Goal: Information Seeking & Learning: Learn about a topic

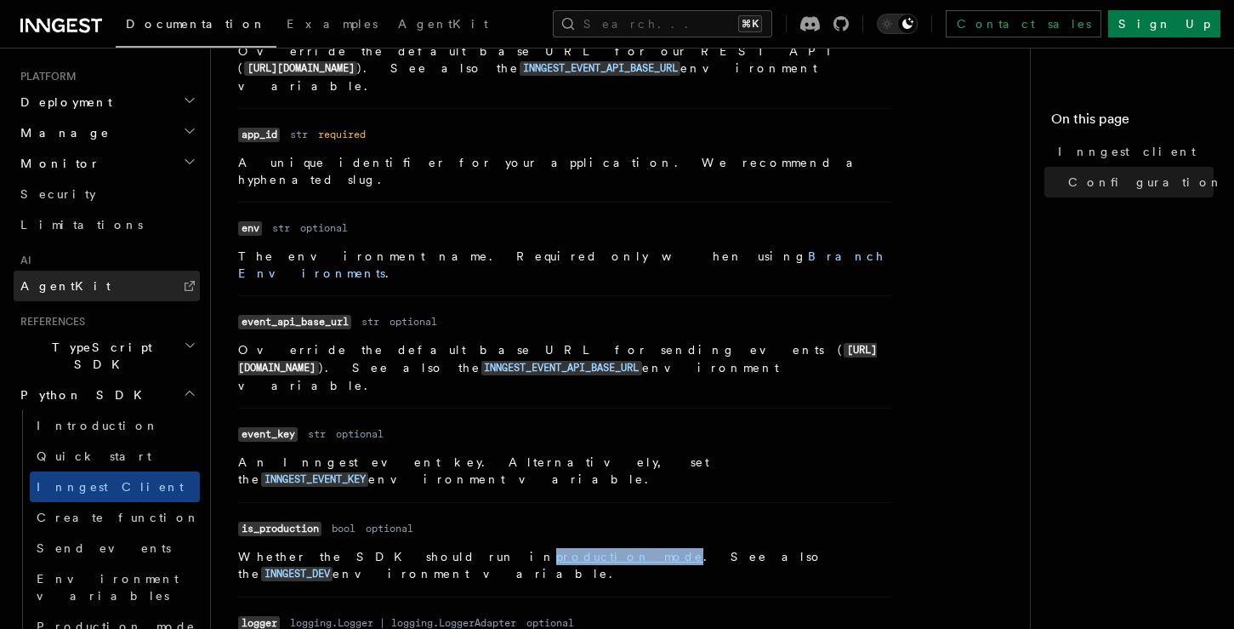
scroll to position [878, 0]
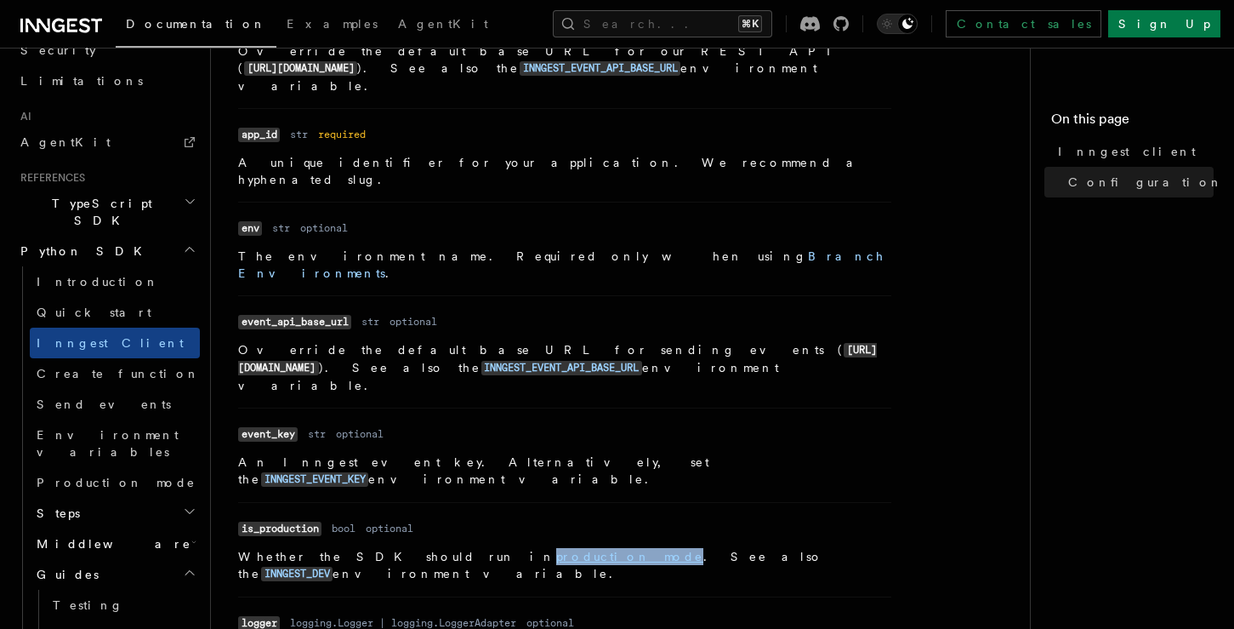
scroll to position [1032, 0]
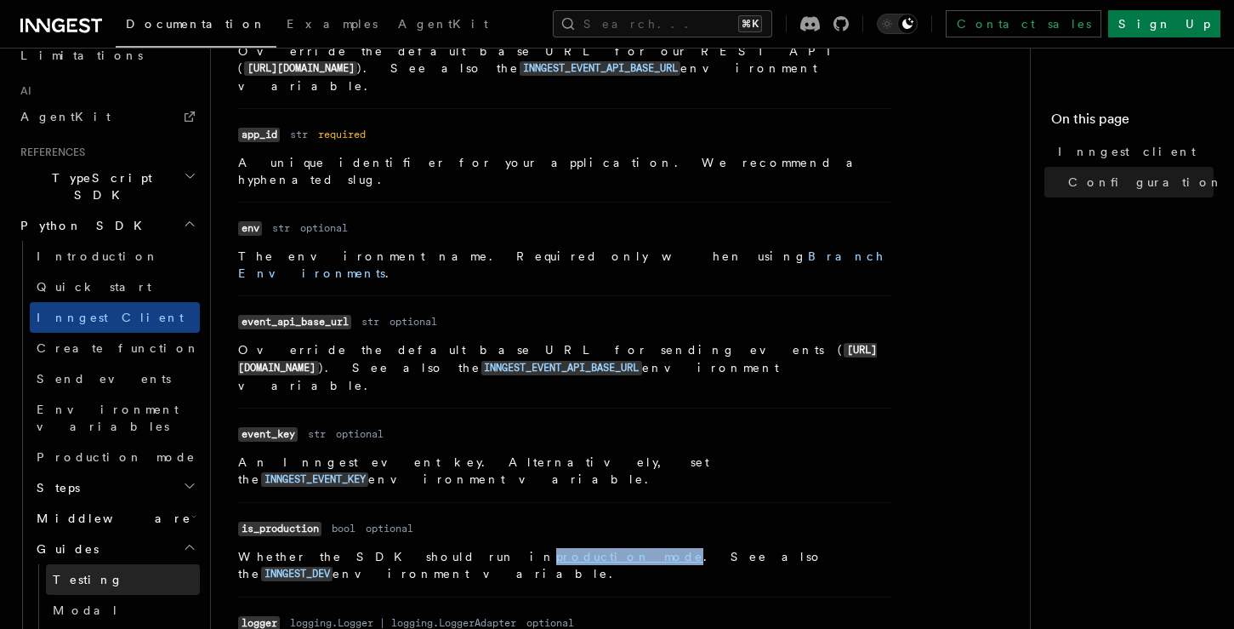
click at [82, 572] on span "Testing" at bounding box center [88, 579] width 71 height 14
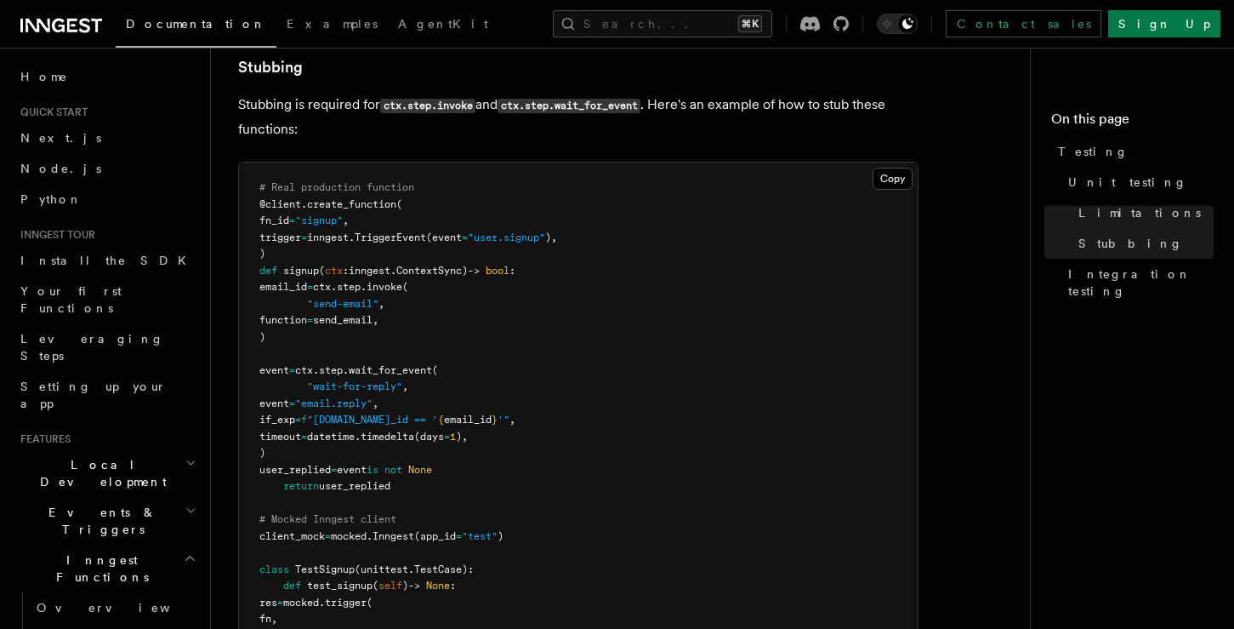
scroll to position [1427, 0]
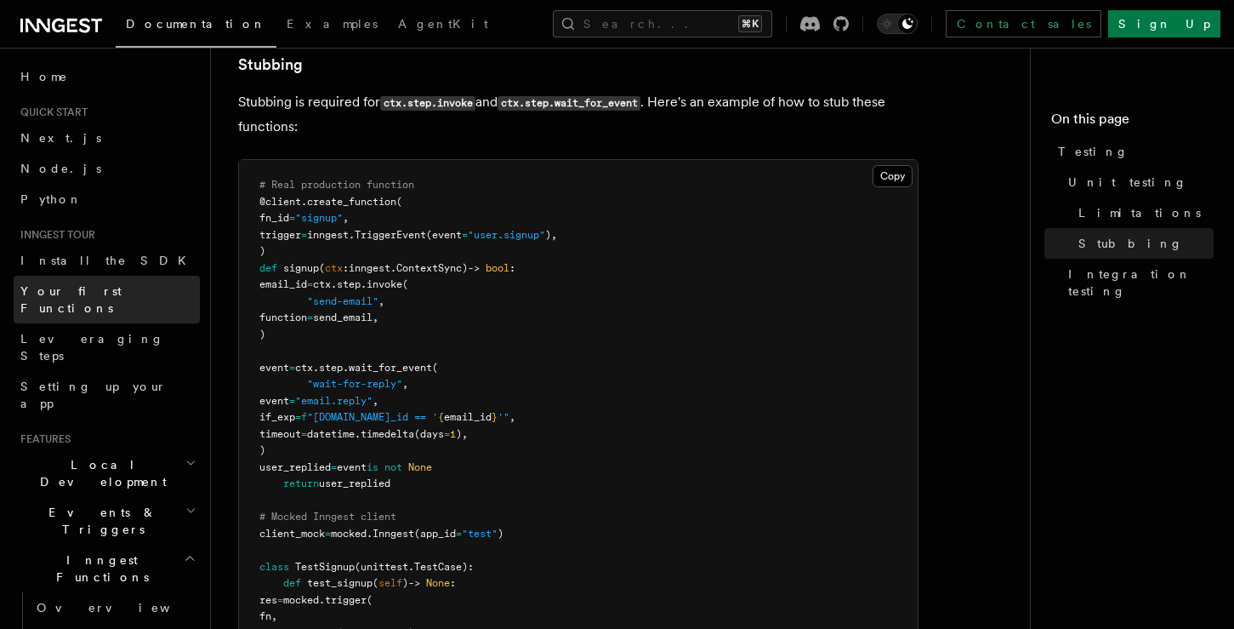
click at [134, 287] on link "Your first Functions" at bounding box center [107, 300] width 186 height 48
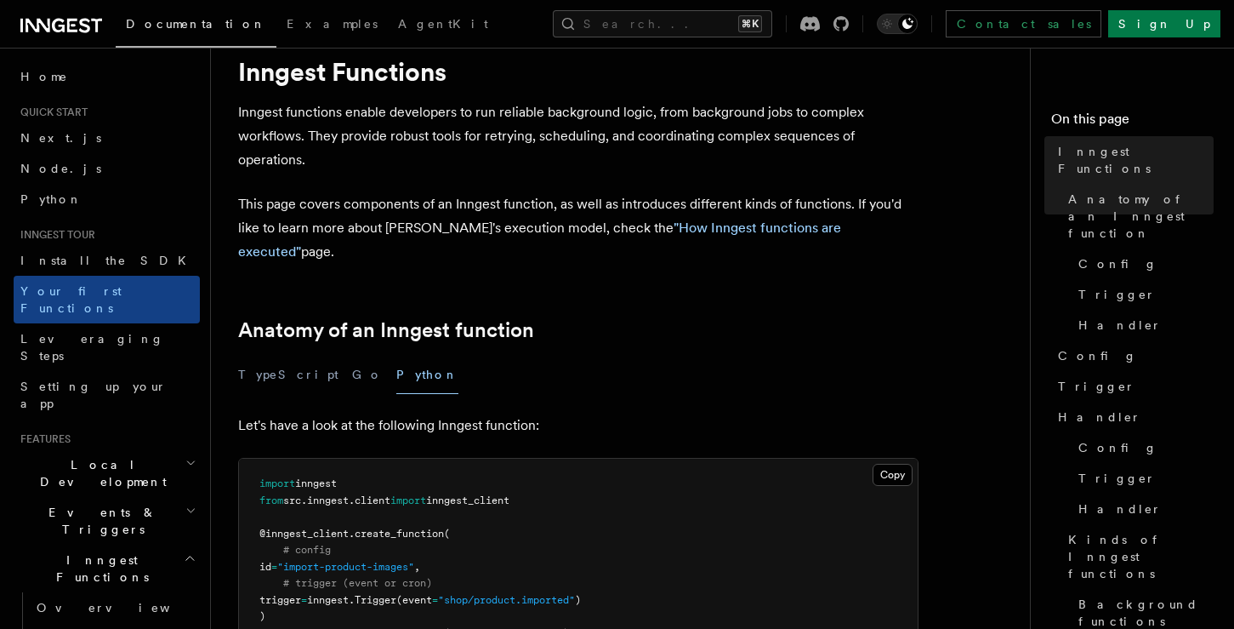
scroll to position [66, 0]
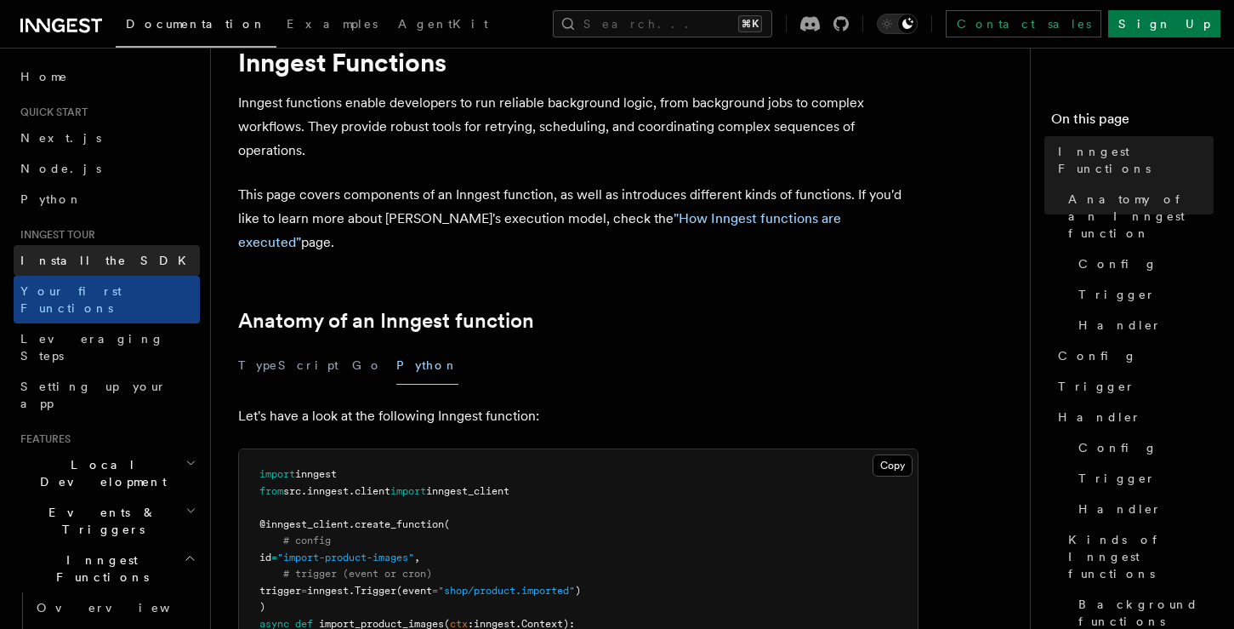
click at [95, 261] on span "Install the SDK" at bounding box center [108, 260] width 176 height 14
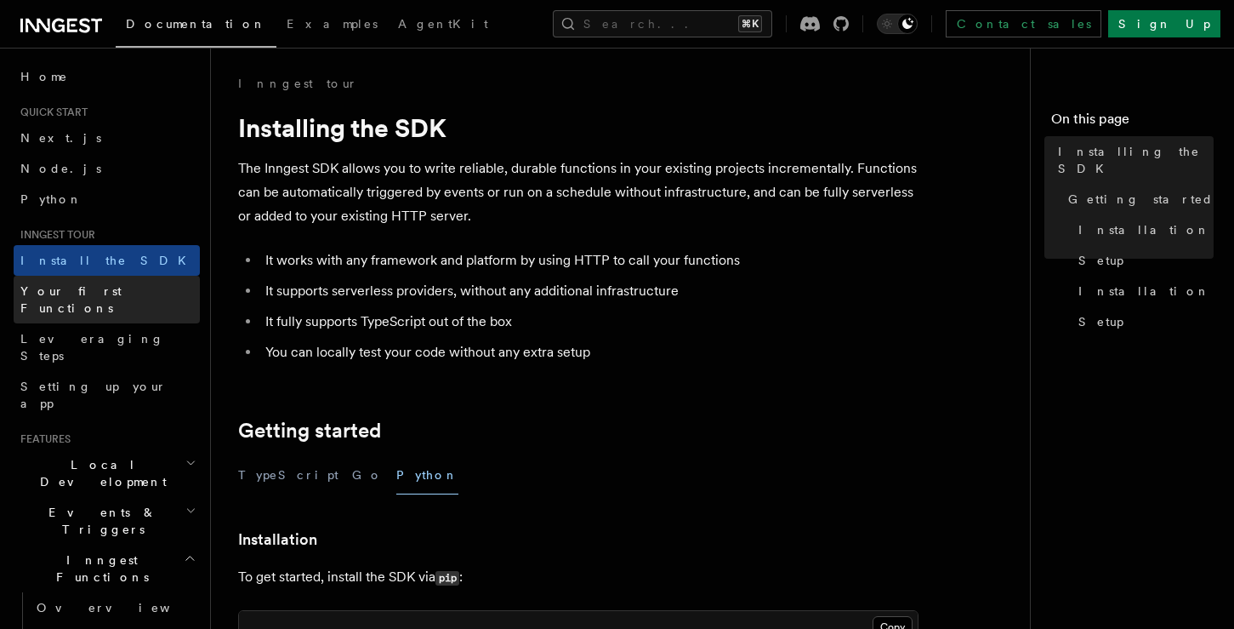
click at [93, 291] on span "Your first Functions" at bounding box center [70, 299] width 101 height 31
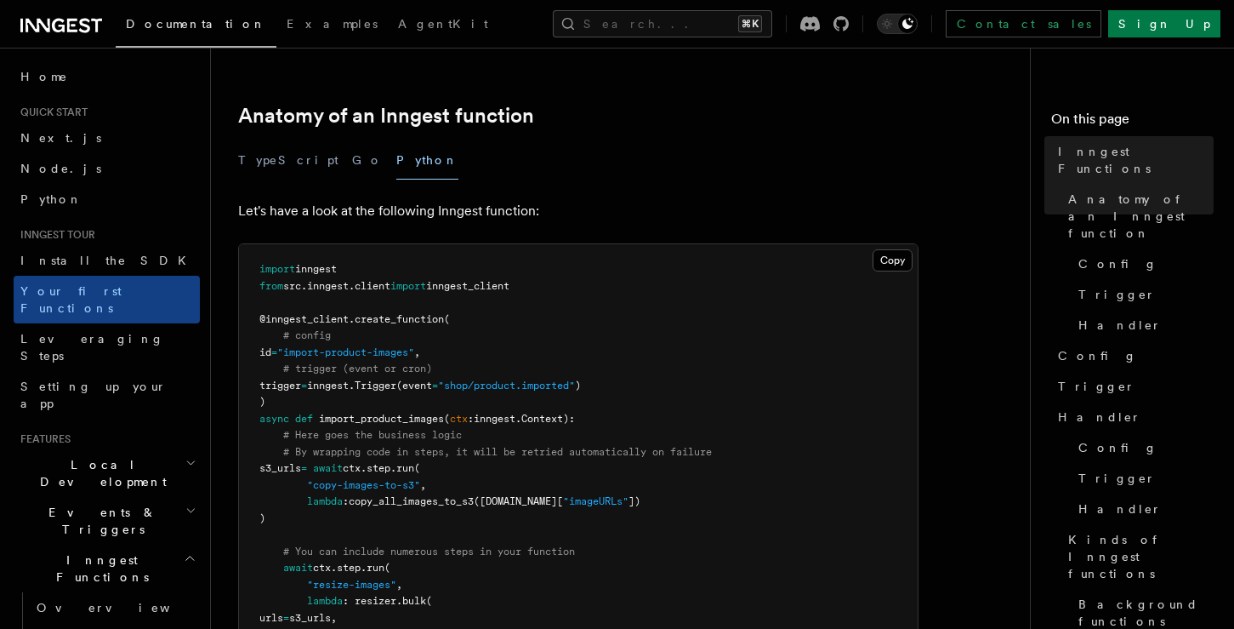
scroll to position [396, 0]
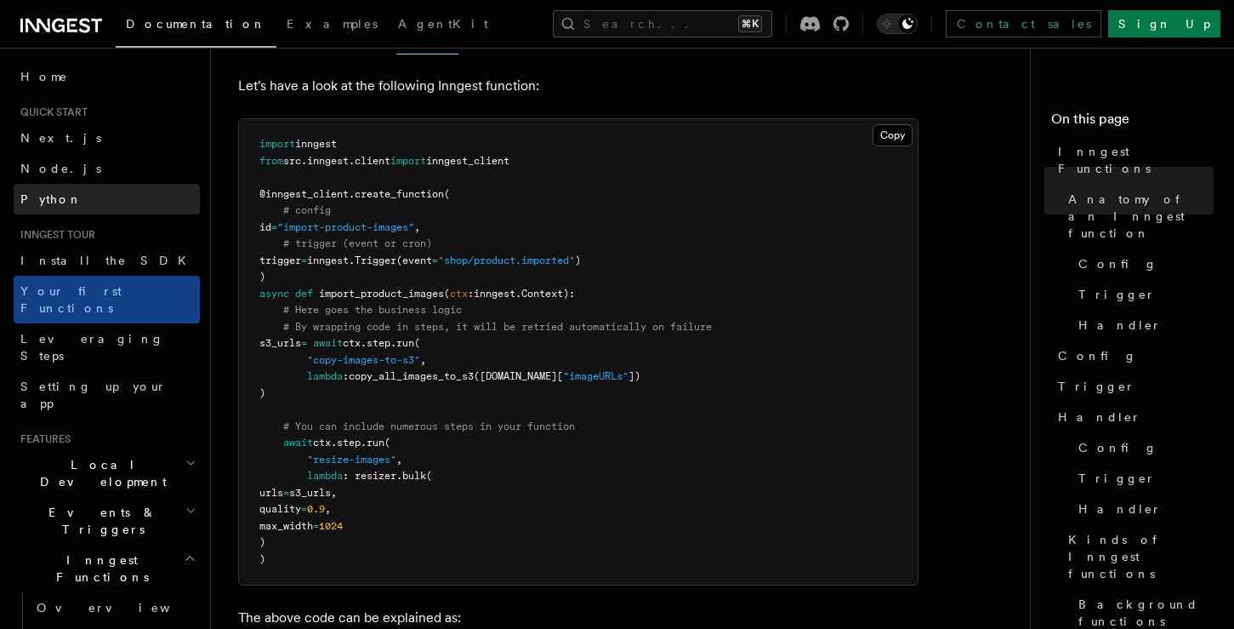
click at [45, 196] on span "Python" at bounding box center [51, 199] width 62 height 14
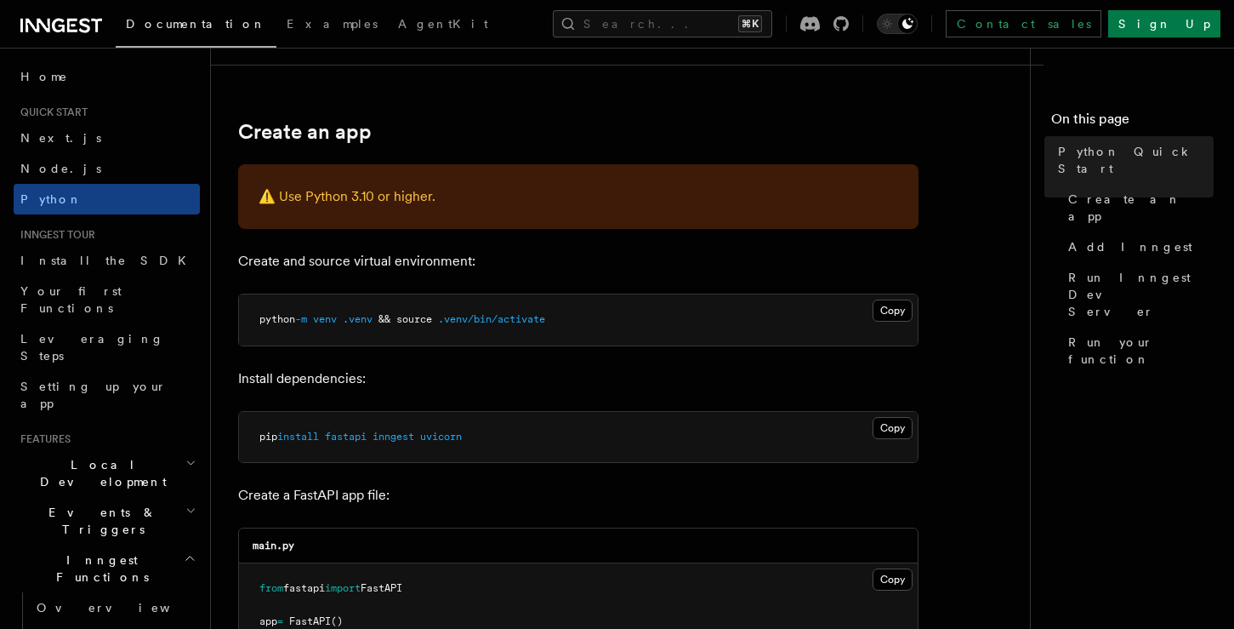
scroll to position [340, 0]
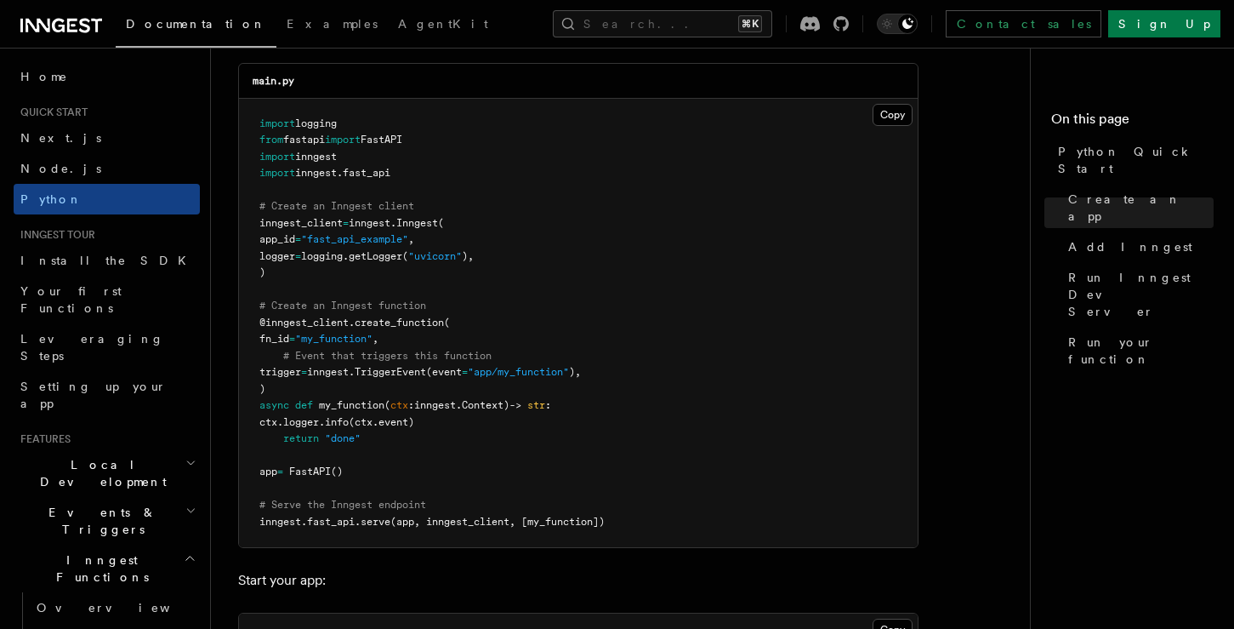
scroll to position [1212, 0]
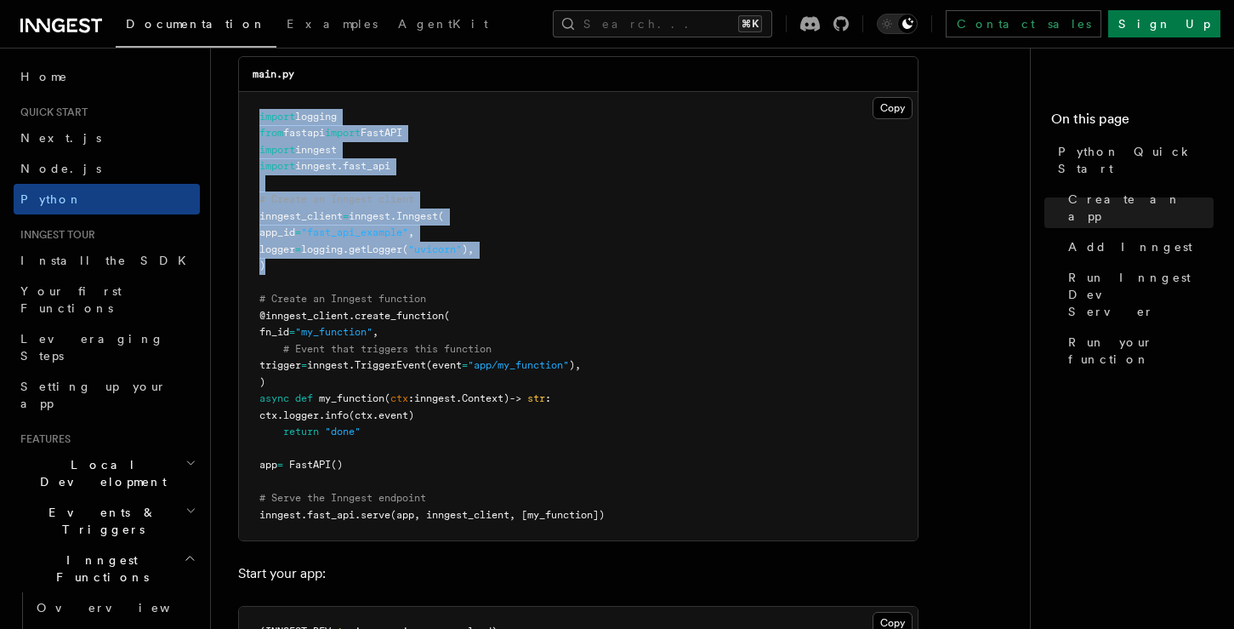
drag, startPoint x: 260, startPoint y: 116, endPoint x: 303, endPoint y: 271, distance: 161.4
click at [303, 271] on pre "import logging from fastapi import FastAPI import inngest import inngest . fast…" at bounding box center [578, 316] width 679 height 449
copy code "import logging from fastapi import FastAPI import inngest import inngest . fast…"
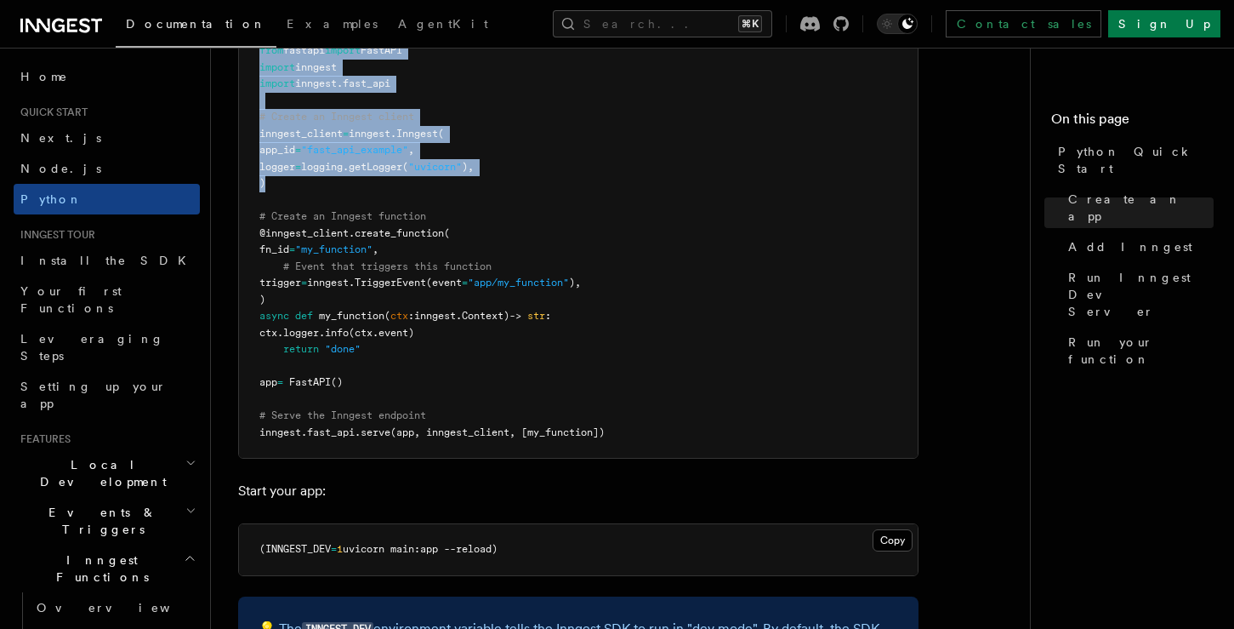
scroll to position [1298, 0]
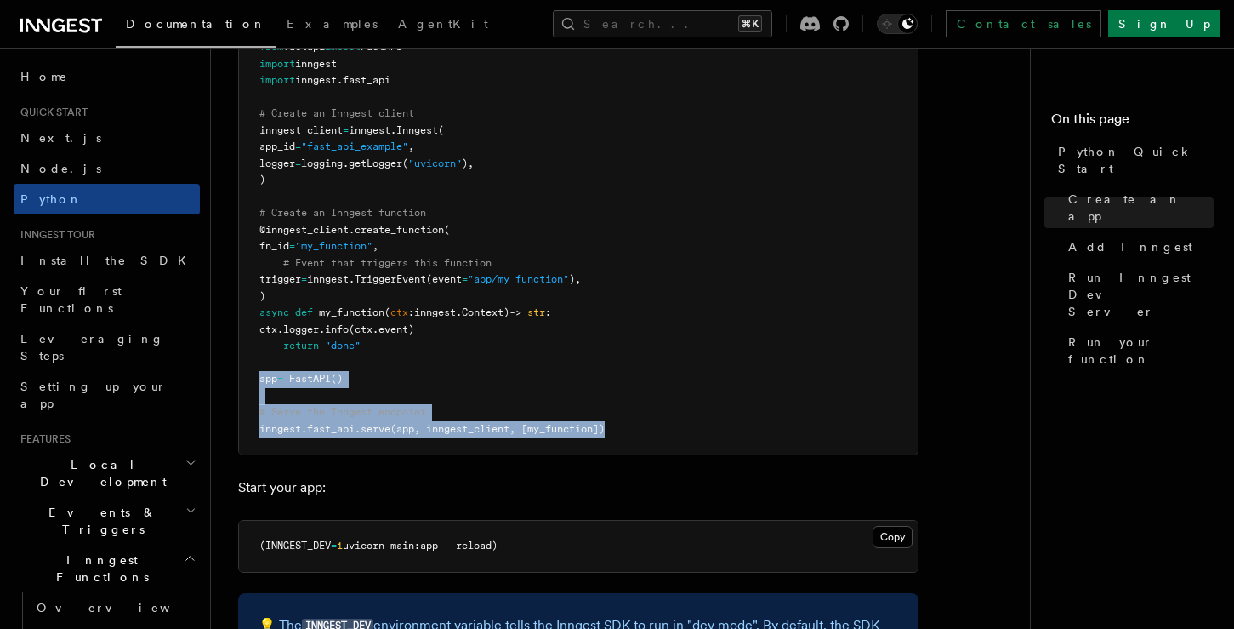
drag, startPoint x: 259, startPoint y: 382, endPoint x: 656, endPoint y: 429, distance: 400.0
click at [656, 429] on pre "import logging from fastapi import FastAPI import inngest import inngest . fast…" at bounding box center [578, 230] width 679 height 449
copy code "app = FastAPI () # Serve the Inngest endpoint inngest . fast_api . serve (app, …"
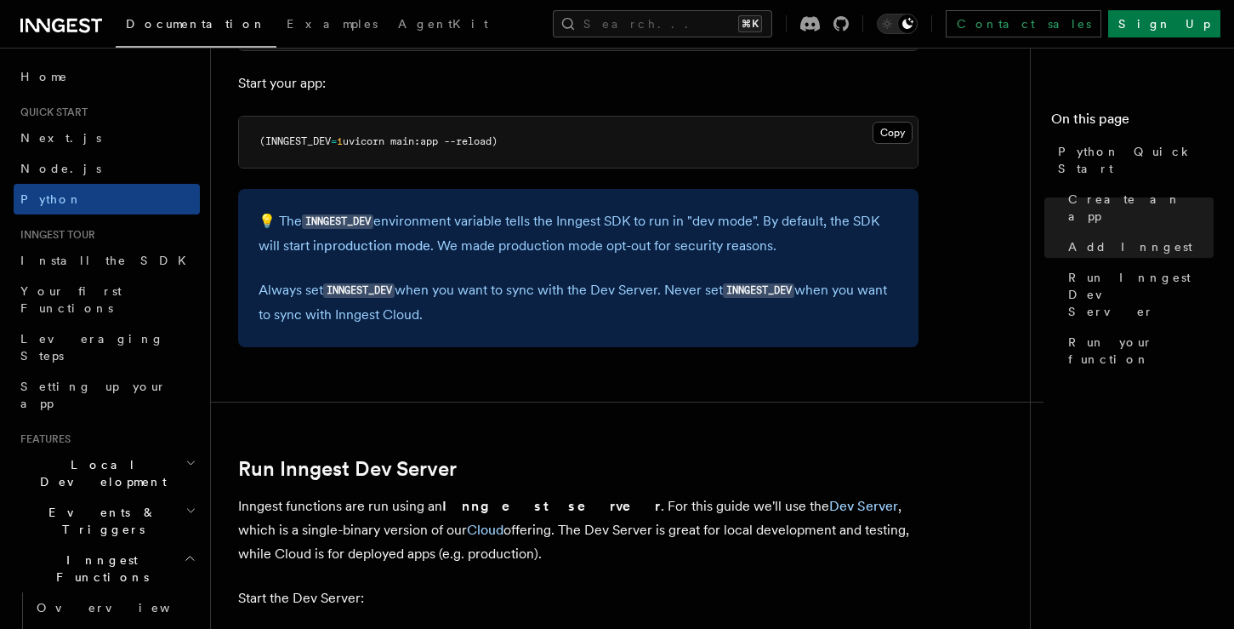
scroll to position [1709, 0]
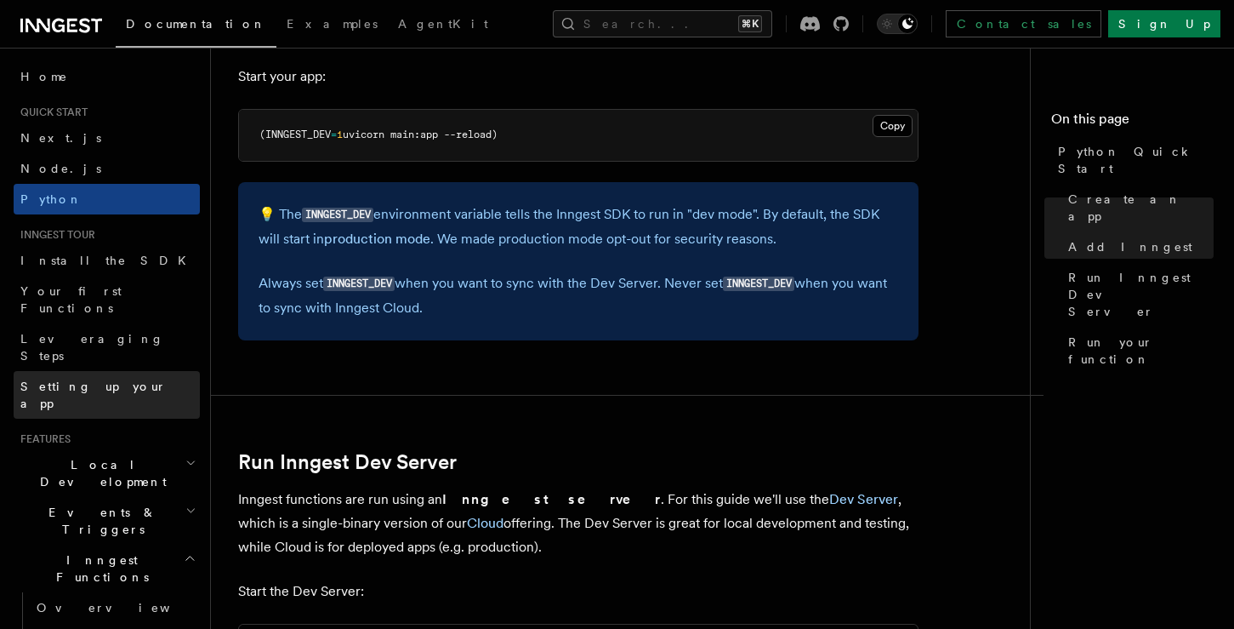
click at [115, 379] on span "Setting up your app" at bounding box center [93, 394] width 146 height 31
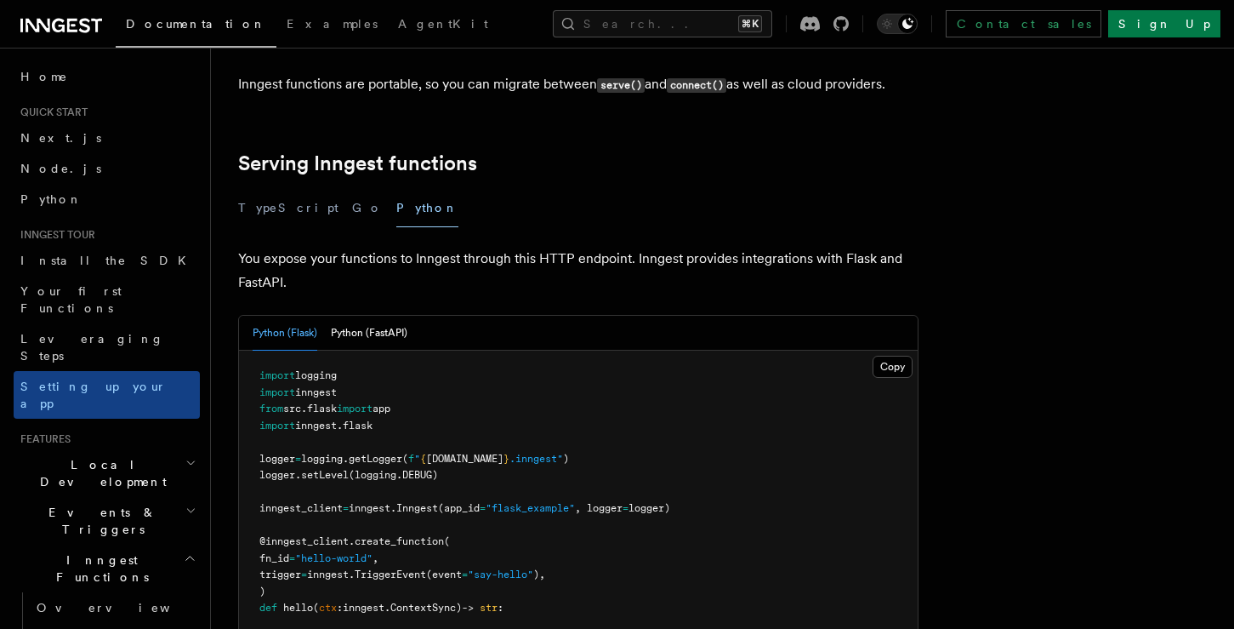
scroll to position [612, 0]
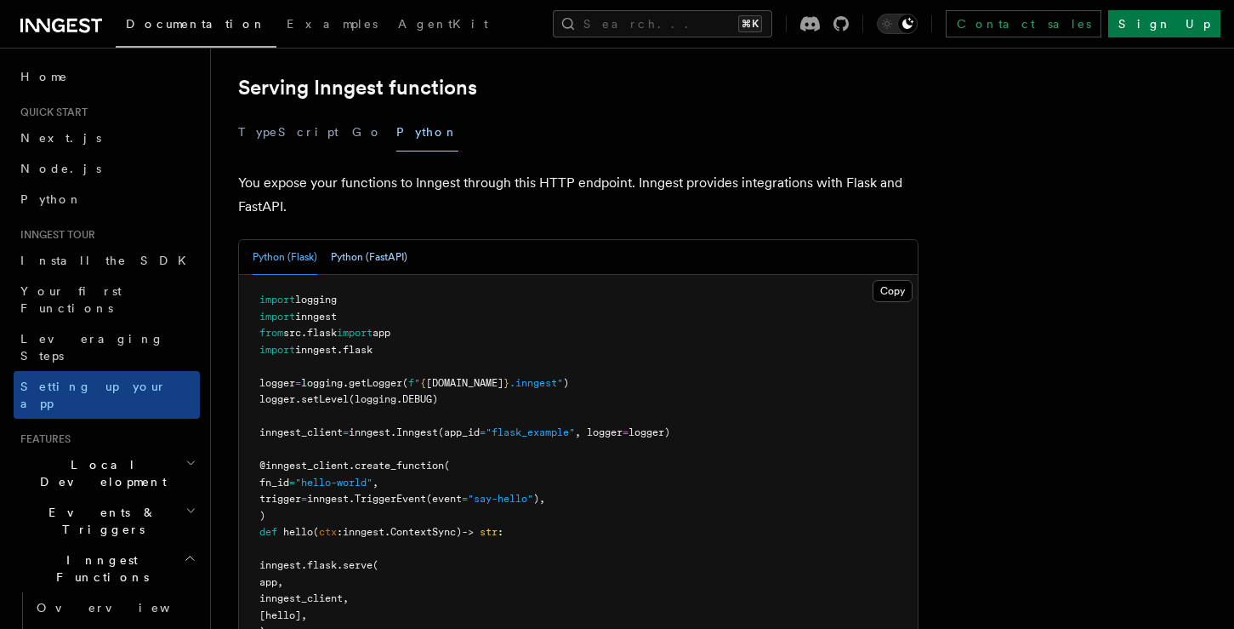
click at [369, 240] on button "Python (FastAPI)" at bounding box center [369, 257] width 77 height 35
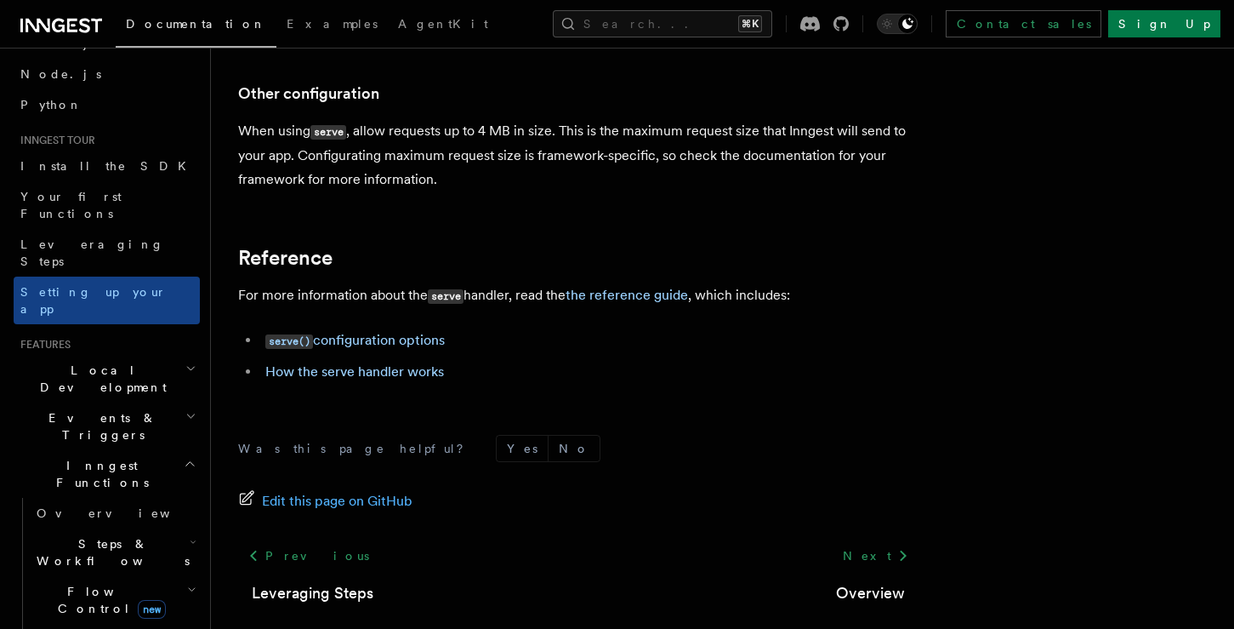
scroll to position [96, 0]
click at [113, 401] on h2 "Events & Triggers" at bounding box center [107, 425] width 186 height 48
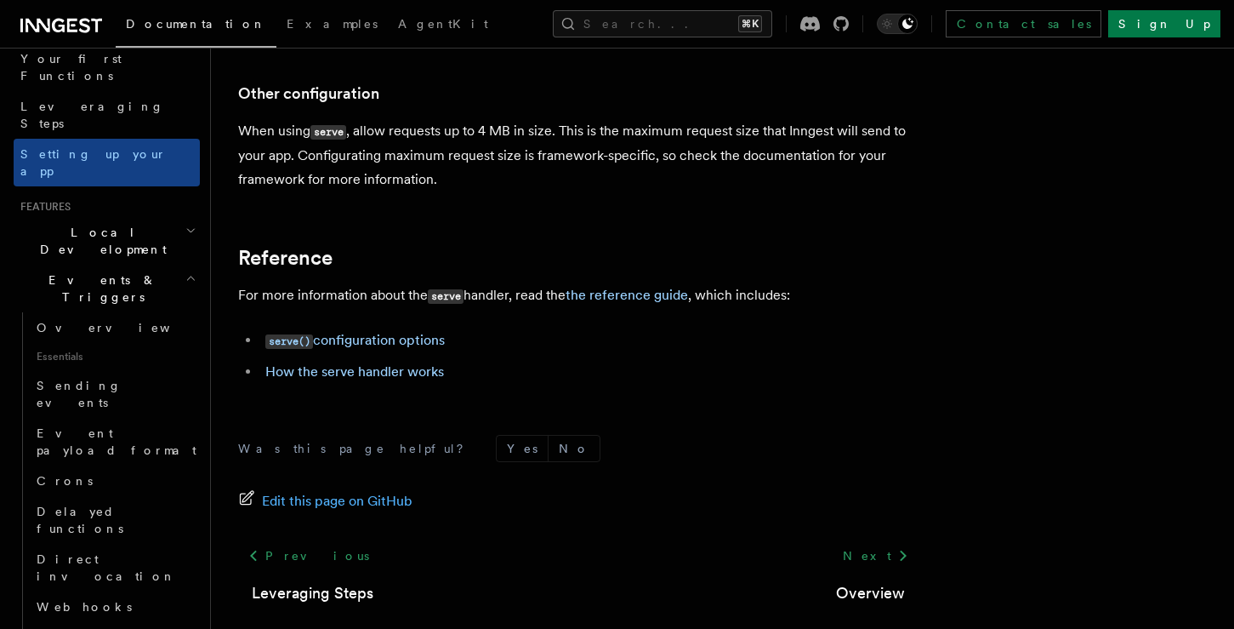
scroll to position [242, 0]
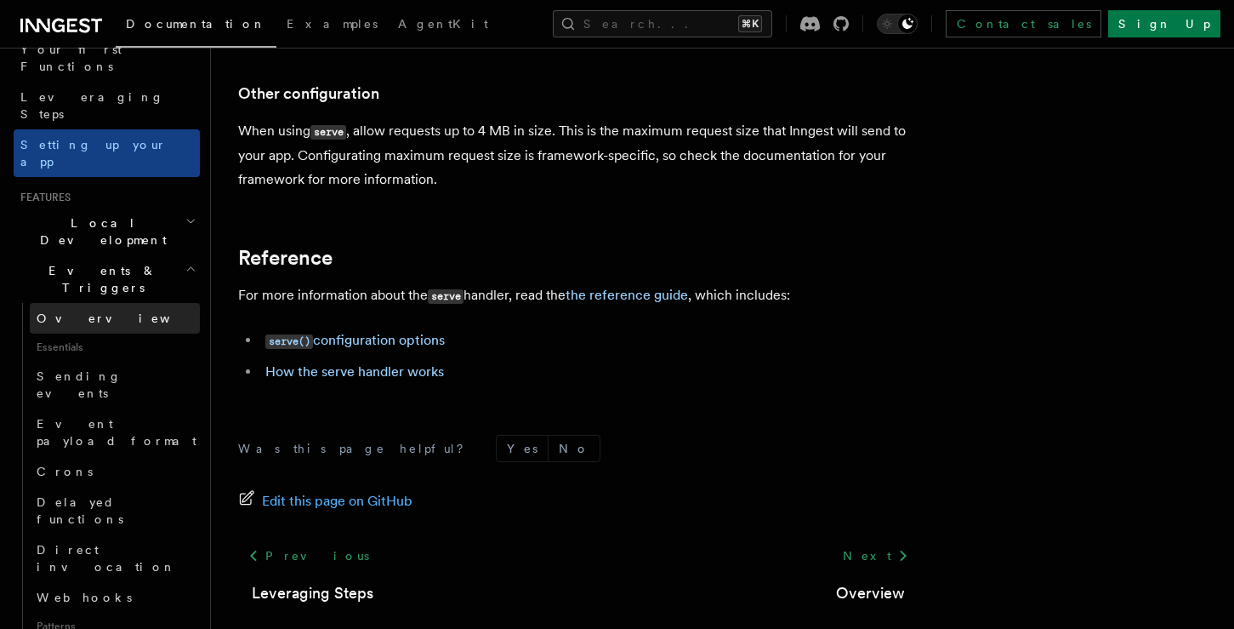
click at [91, 303] on link "Overview" at bounding box center [115, 318] width 170 height 31
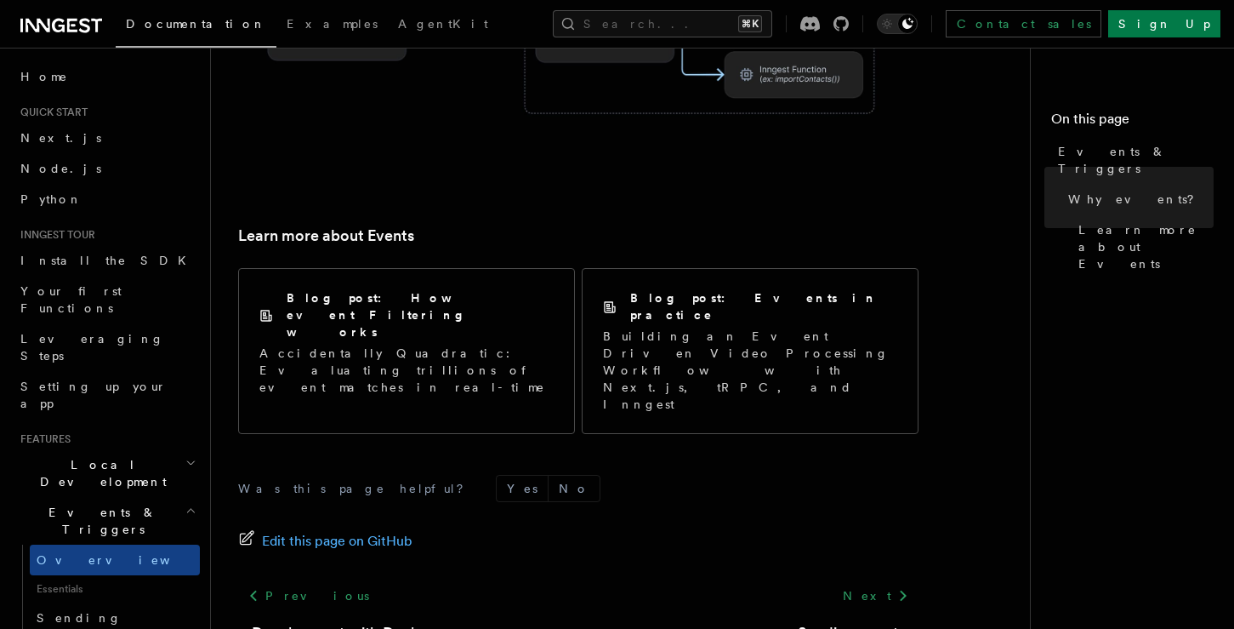
scroll to position [1221, 0]
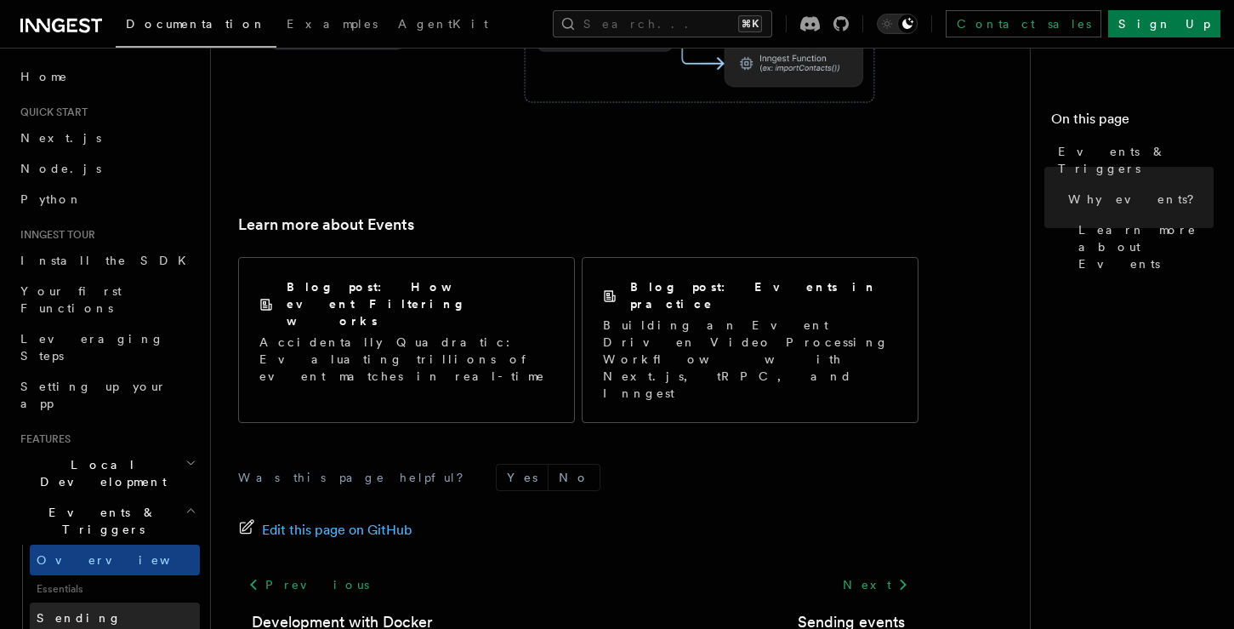
click at [88, 611] on span "Sending events" at bounding box center [79, 626] width 85 height 31
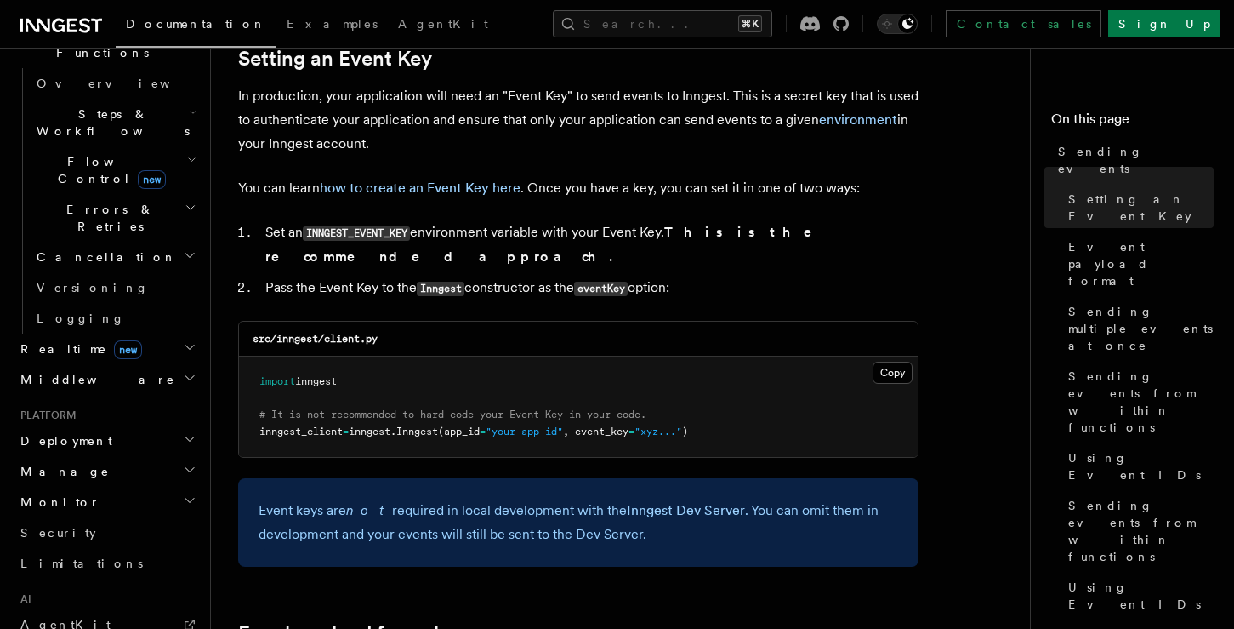
scroll to position [1361, 0]
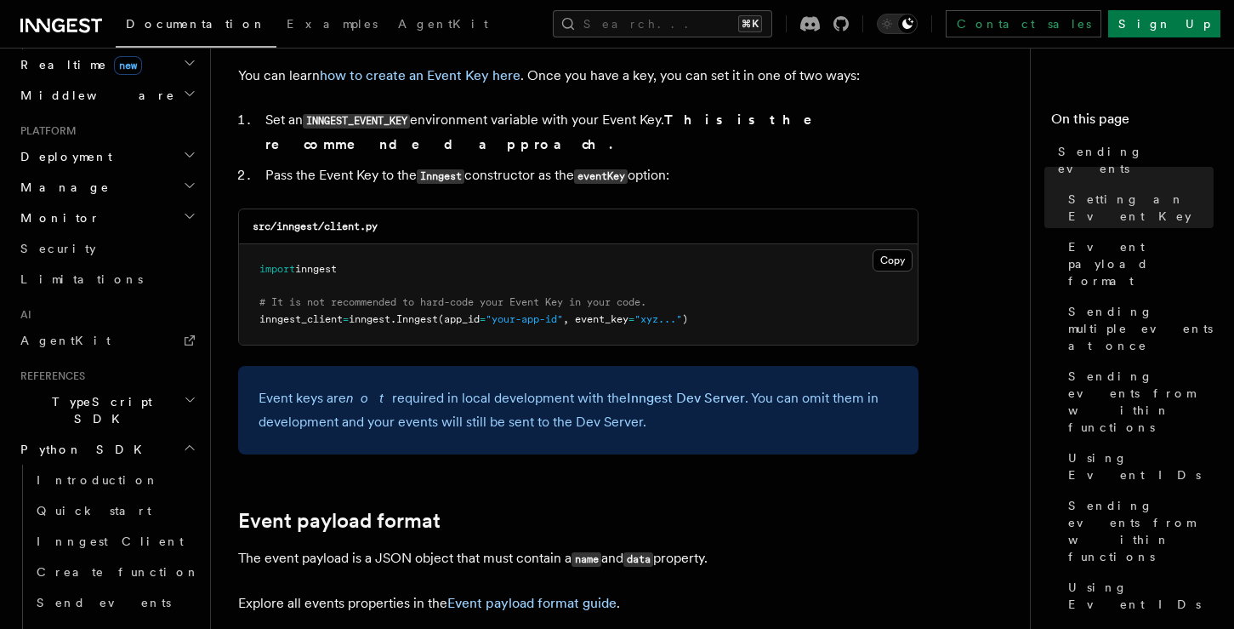
scroll to position [1699, 0]
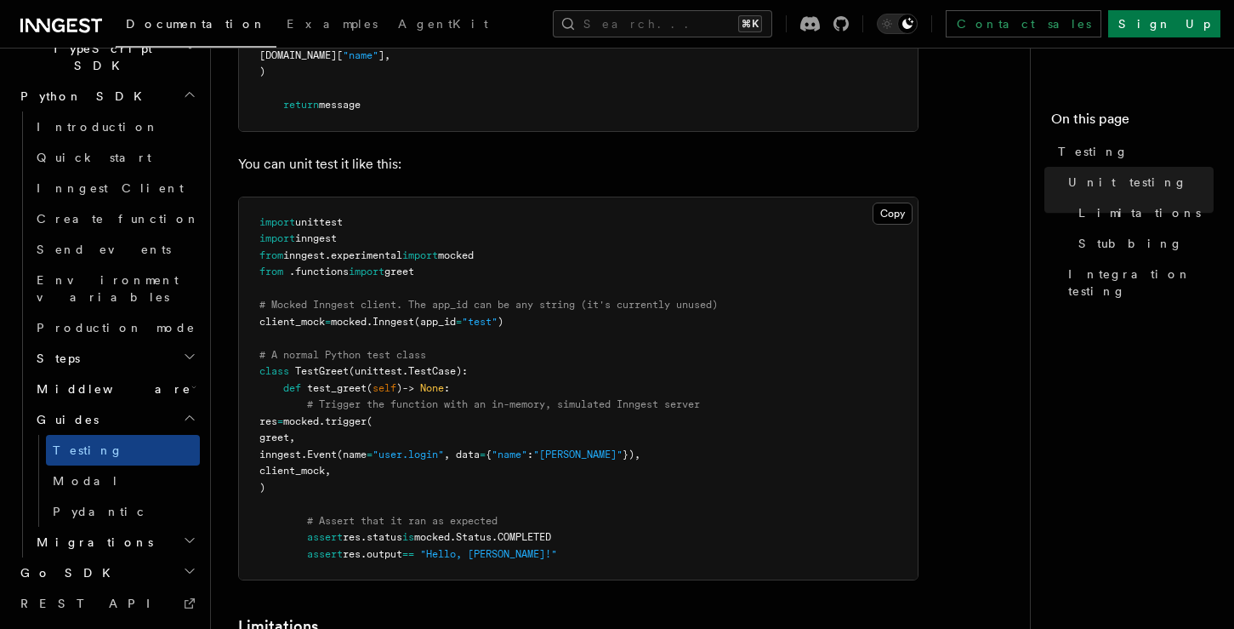
scroll to position [646, 0]
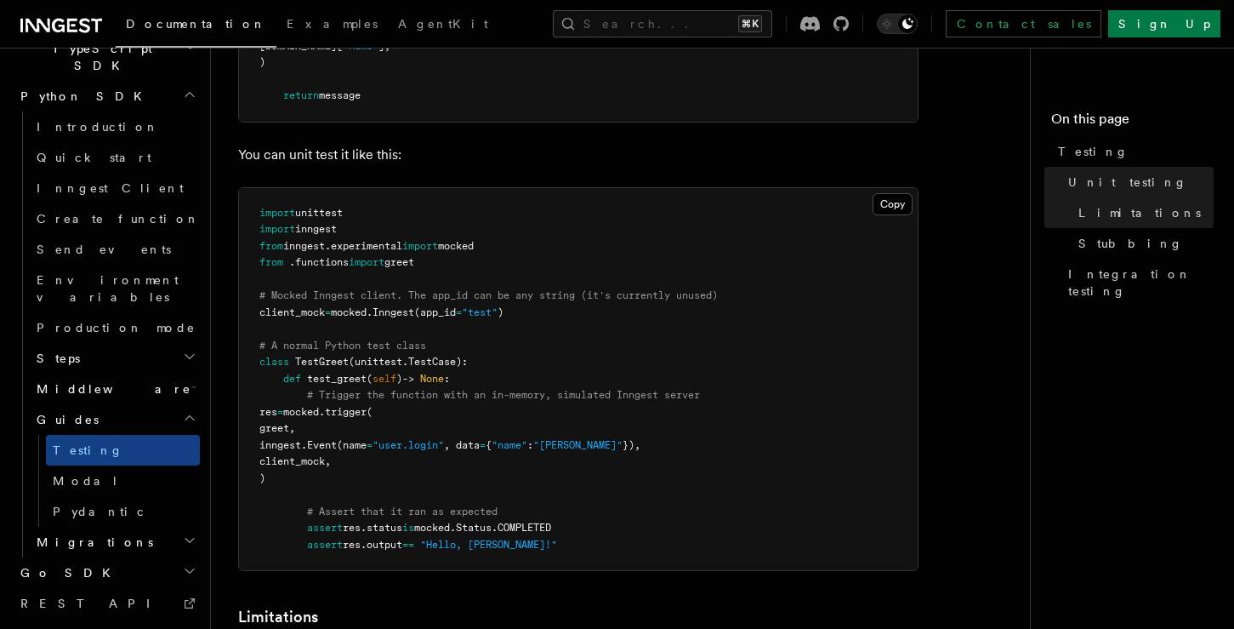
drag, startPoint x: 259, startPoint y: 297, endPoint x: 430, endPoint y: 473, distance: 245.4
click at [416, 461] on pre "import unittest import inngest from inngest . experimental import mocked from .…" at bounding box center [578, 379] width 679 height 383
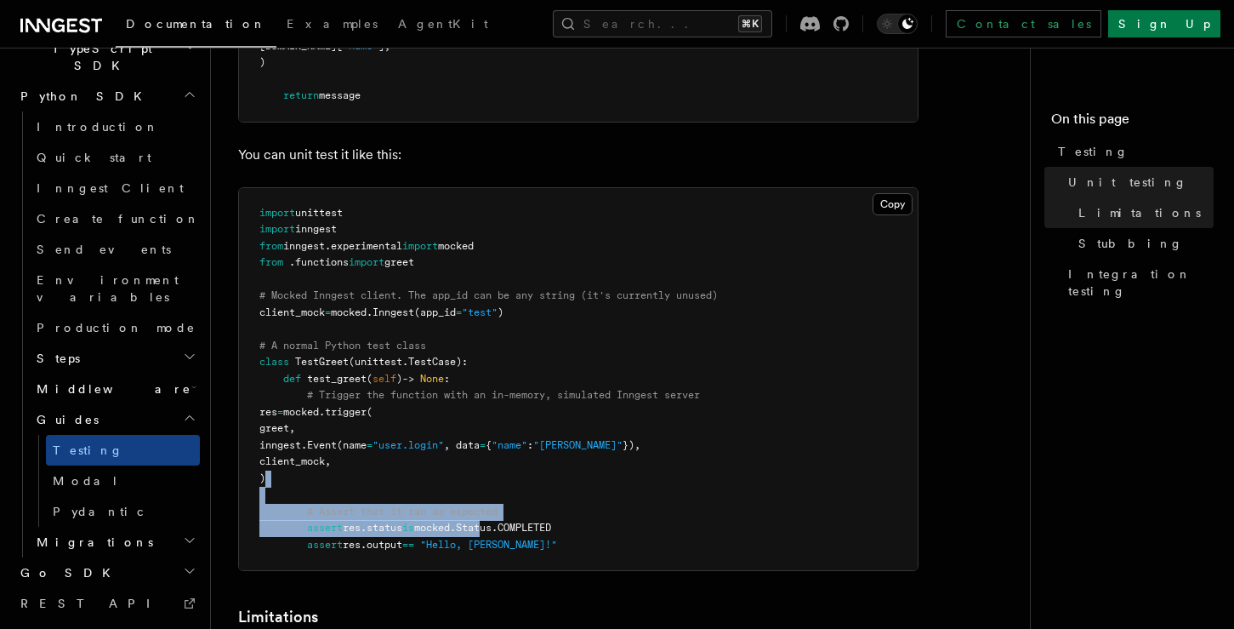
drag, startPoint x: 430, startPoint y: 473, endPoint x: 504, endPoint y: 527, distance: 91.2
click at [504, 527] on pre "import unittest import inngest from inngest . experimental import mocked from .…" at bounding box center [578, 379] width 679 height 383
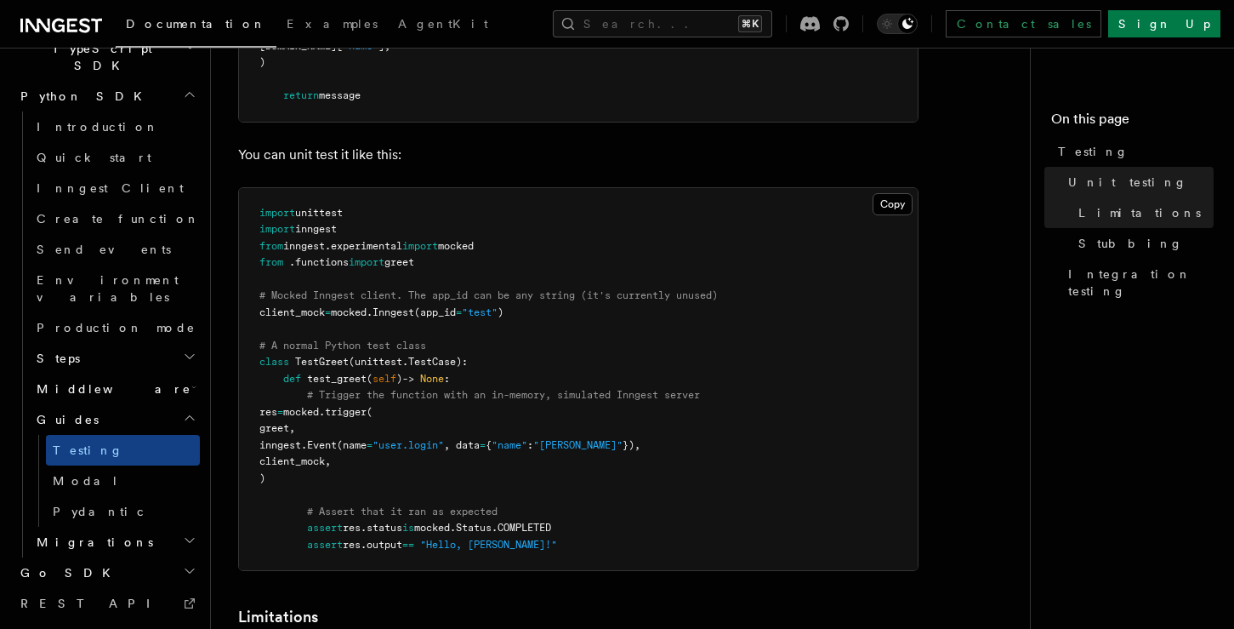
click at [544, 547] on pre "import unittest import inngest from inngest . experimental import mocked from .…" at bounding box center [578, 379] width 679 height 383
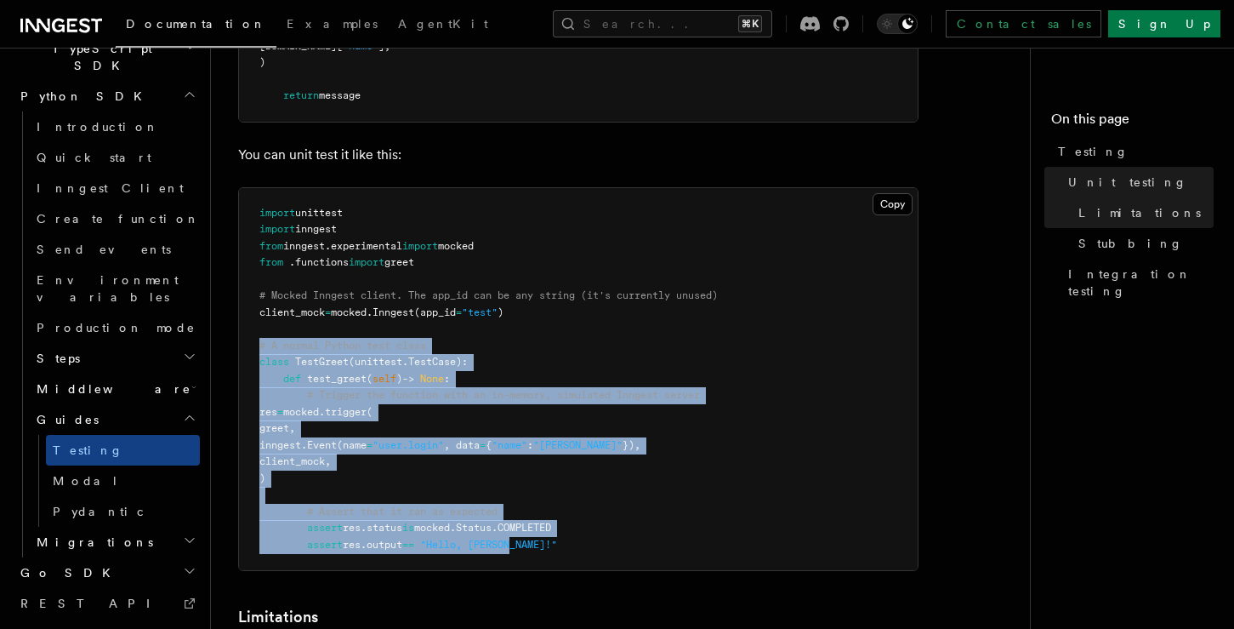
drag, startPoint x: 552, startPoint y: 548, endPoint x: 256, endPoint y: 346, distance: 358.2
click at [256, 346] on pre "import unittest import inngest from inngest . experimental import mocked from .…" at bounding box center [578, 379] width 679 height 383
copy code "# A normal Python test class class TestGreet ( unittest . TestCase ): def test_…"
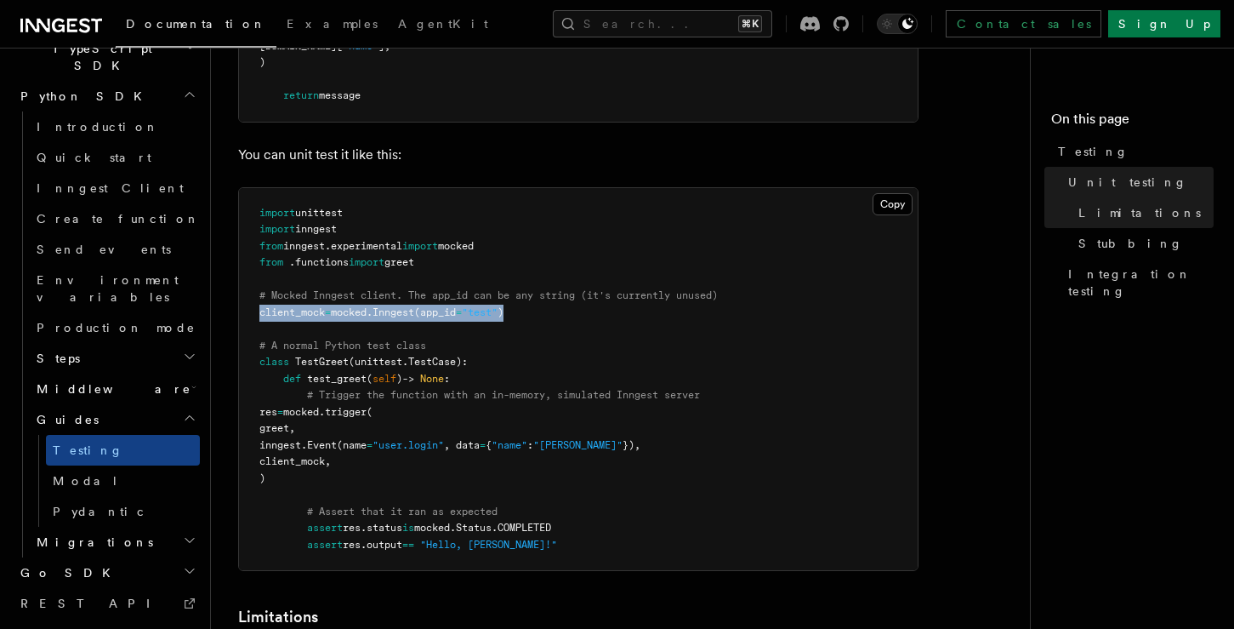
drag, startPoint x: 526, startPoint y: 315, endPoint x: 241, endPoint y: 312, distance: 285.0
click at [241, 312] on pre "import unittest import inngest from inngest . experimental import mocked from .…" at bounding box center [578, 379] width 679 height 383
copy span "client_mock = mocked . Inngest (app_id = "test" )"
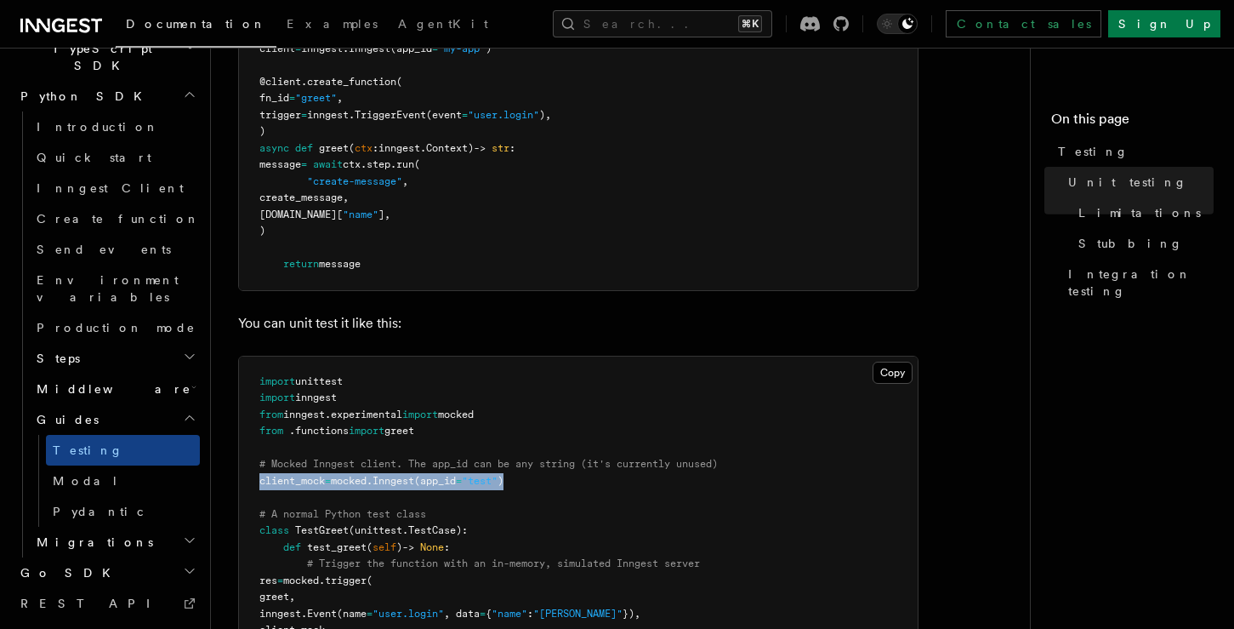
scroll to position [394, 0]
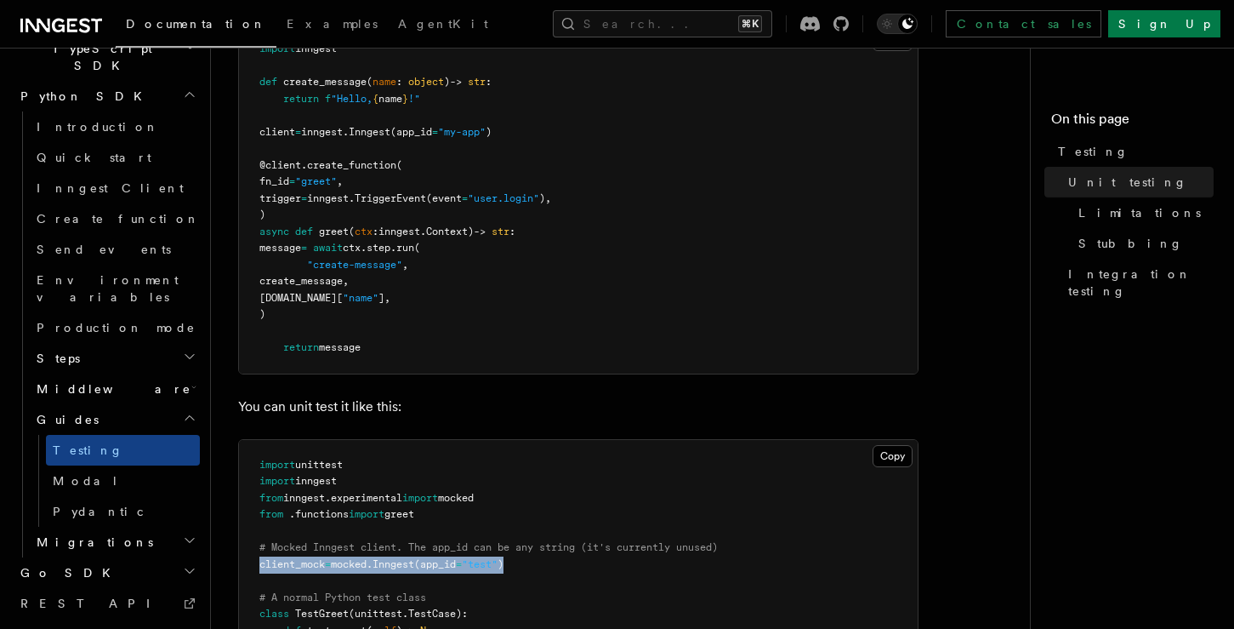
drag, startPoint x: 259, startPoint y: 160, endPoint x: 433, endPoint y: 350, distance: 257.7
click at [433, 350] on pre "import inngest def create_message ( name : object ) -> str : return f "Hello, {…" at bounding box center [578, 199] width 679 height 350
copy code "@client . create_function ( fn_id = "greet" , trigger = inngest. TriggerEvent (…"
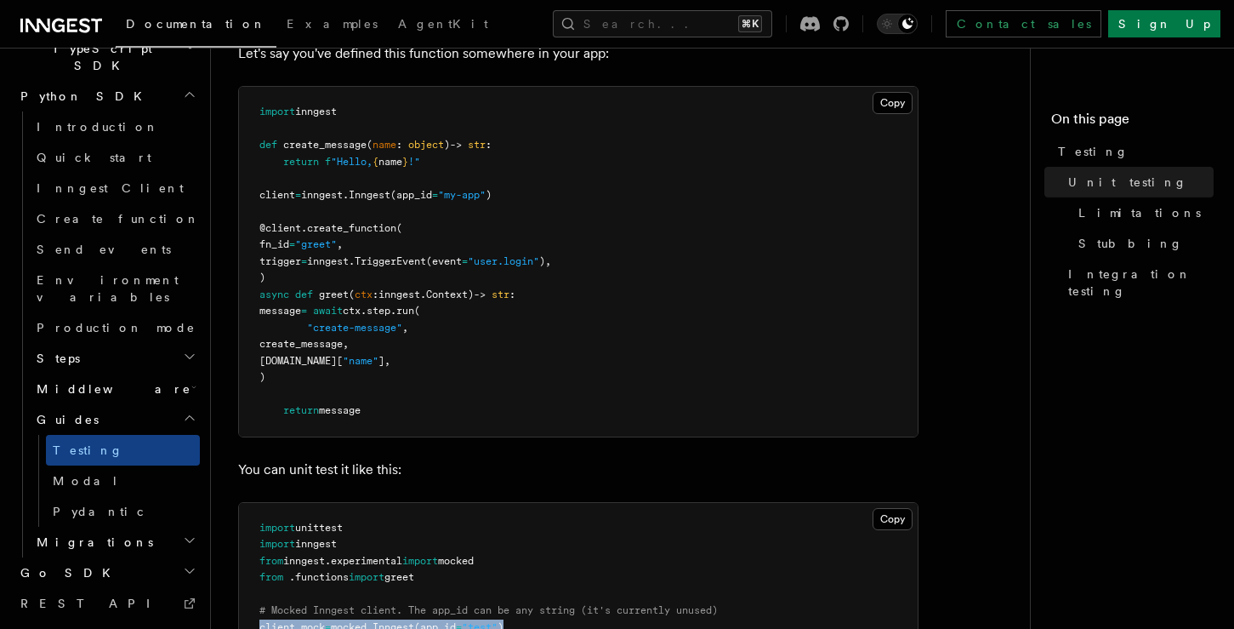
scroll to position [329, 0]
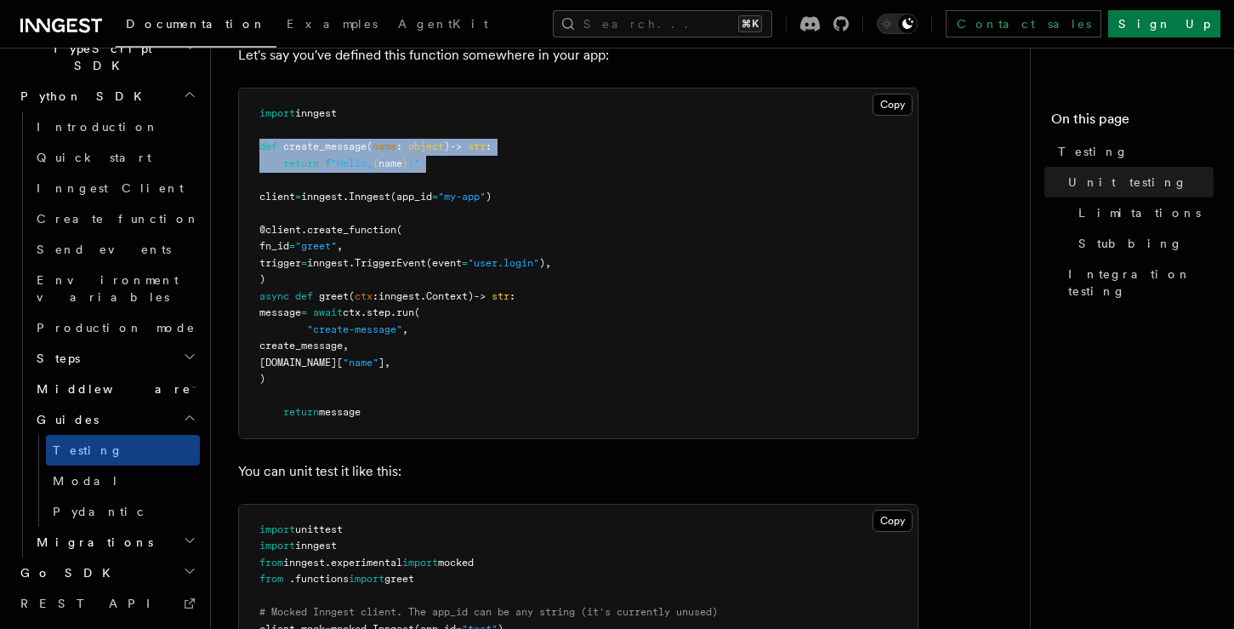
drag, startPoint x: 456, startPoint y: 172, endPoint x: 253, endPoint y: 153, distance: 204.2
click at [253, 153] on pre "import inngest def create_message ( name : object ) -> str : return f "Hello, {…" at bounding box center [578, 263] width 679 height 350
copy code "def create_message ( name : object ) -> str : return f "Hello, { name } !""
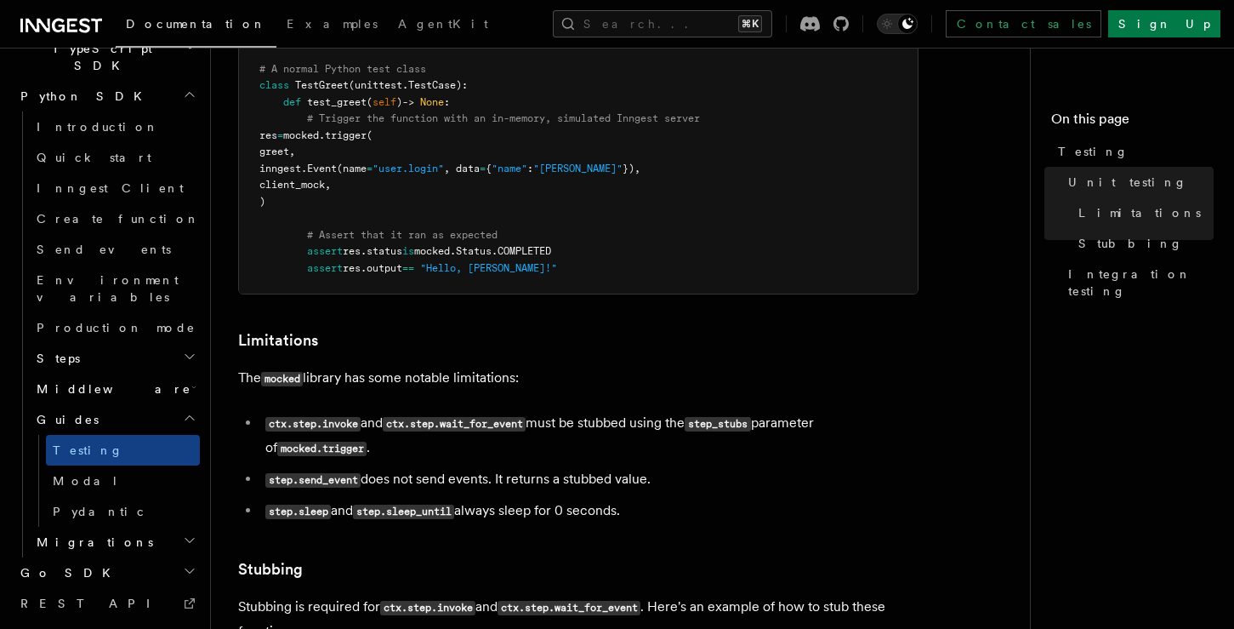
scroll to position [923, 0]
click at [659, 28] on button "Search... ⌘K" at bounding box center [662, 23] width 219 height 27
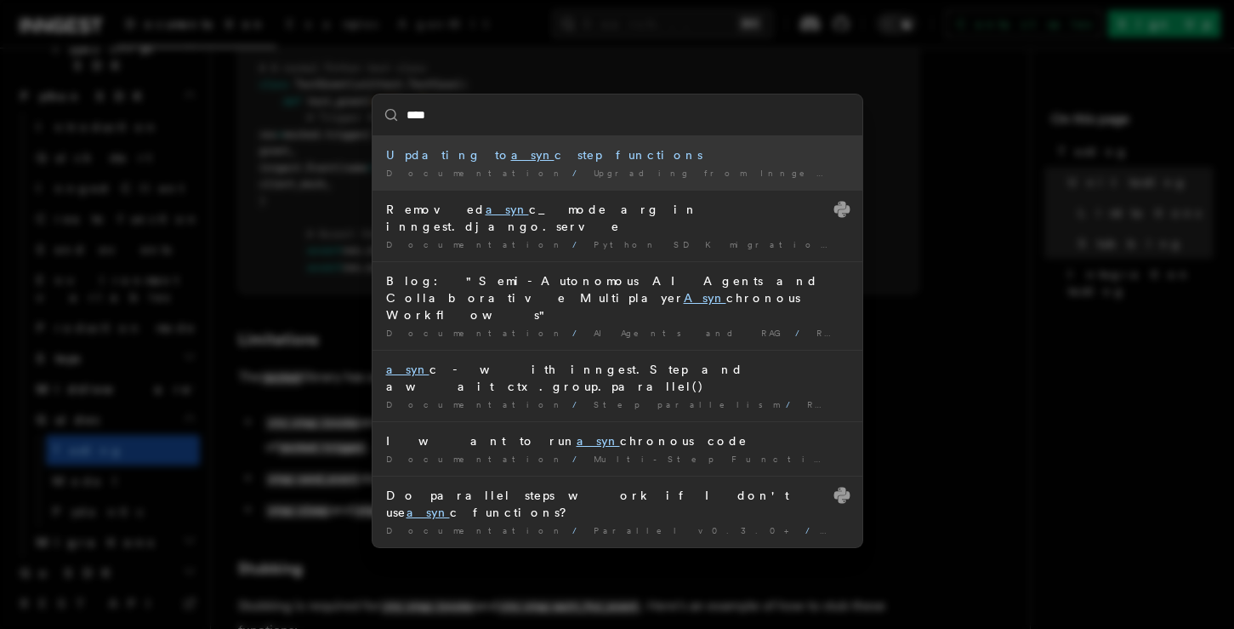
type input "*****"
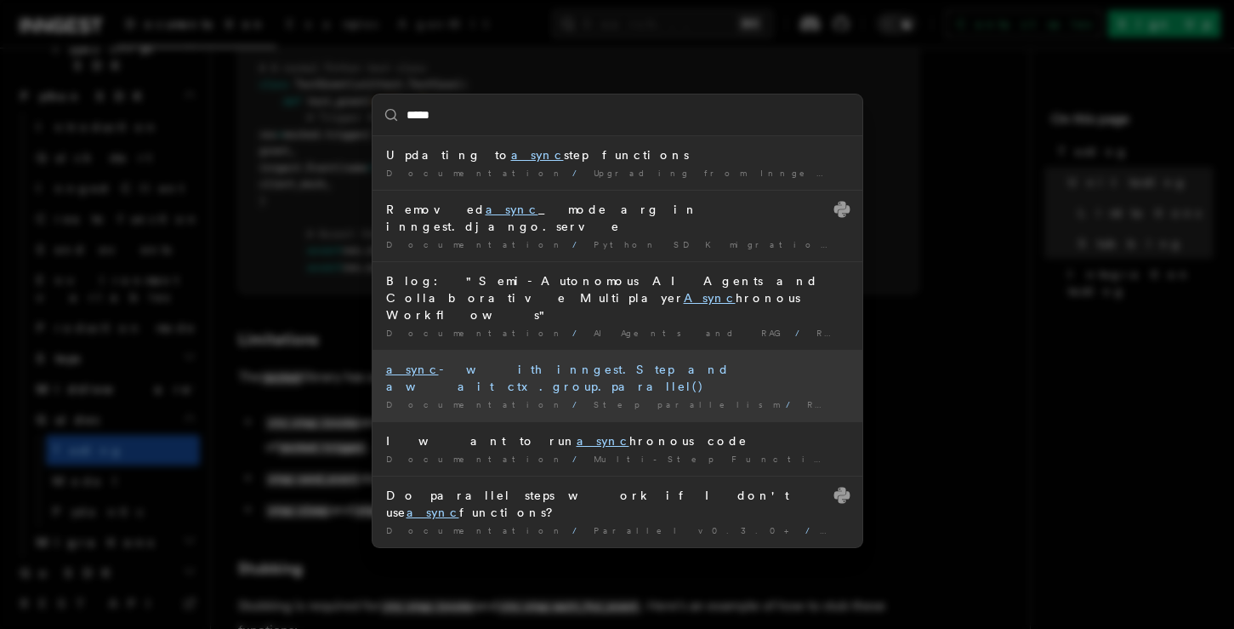
click at [594, 361] on div "async - with inngest.Step and await ctx.group.parallel()" at bounding box center [617, 378] width 463 height 34
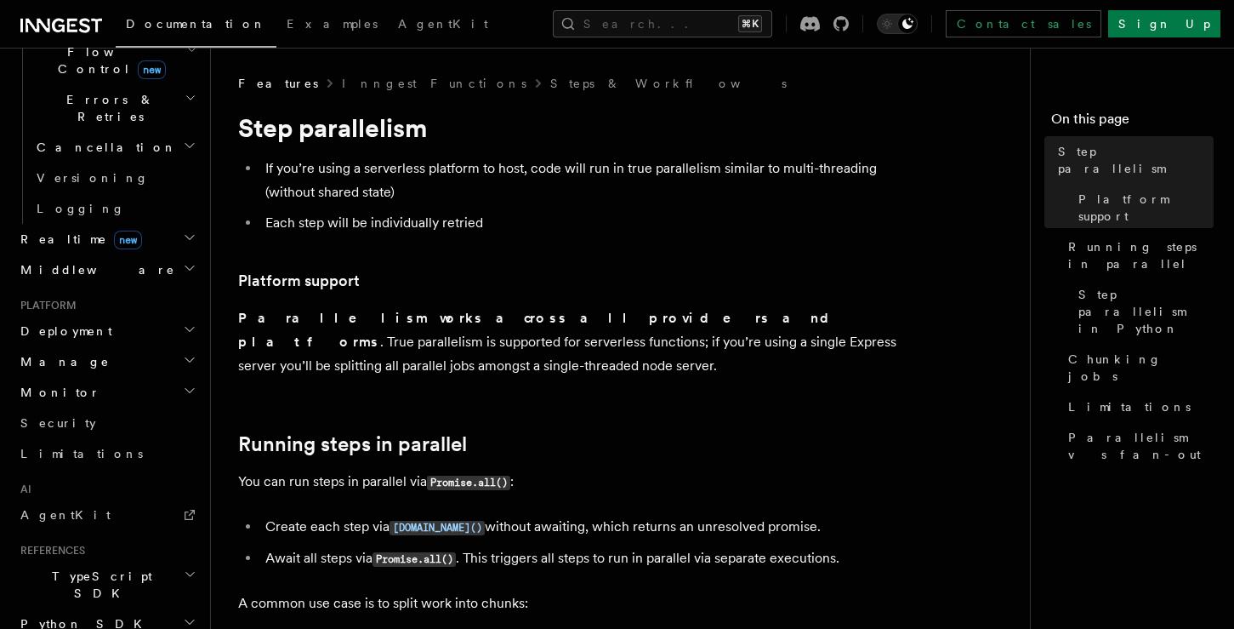
click at [90, 608] on h2 "Python SDK" at bounding box center [107, 623] width 186 height 31
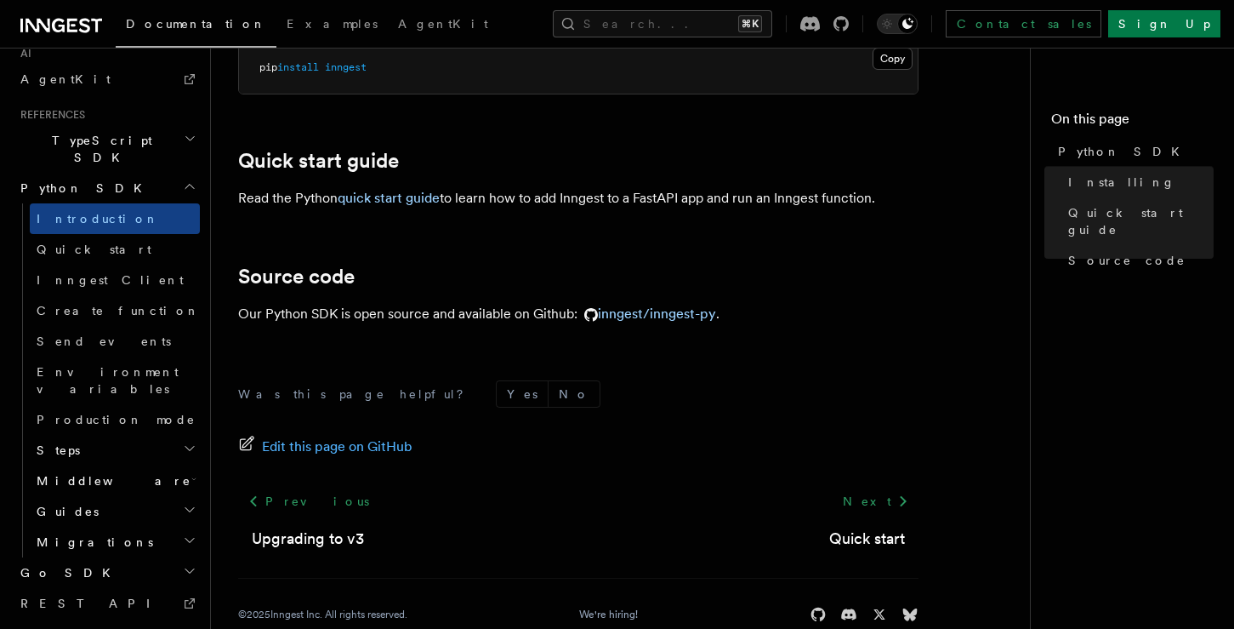
scroll to position [160, 0]
click at [103, 304] on span "Create function" at bounding box center [118, 311] width 163 height 14
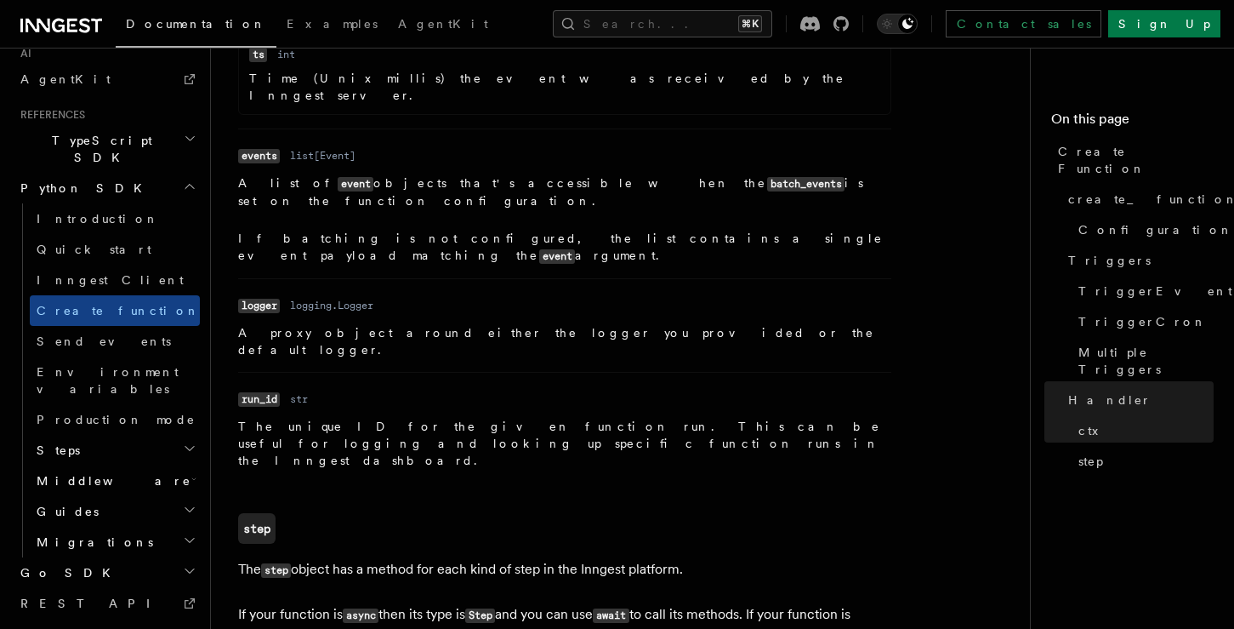
scroll to position [3828, 0]
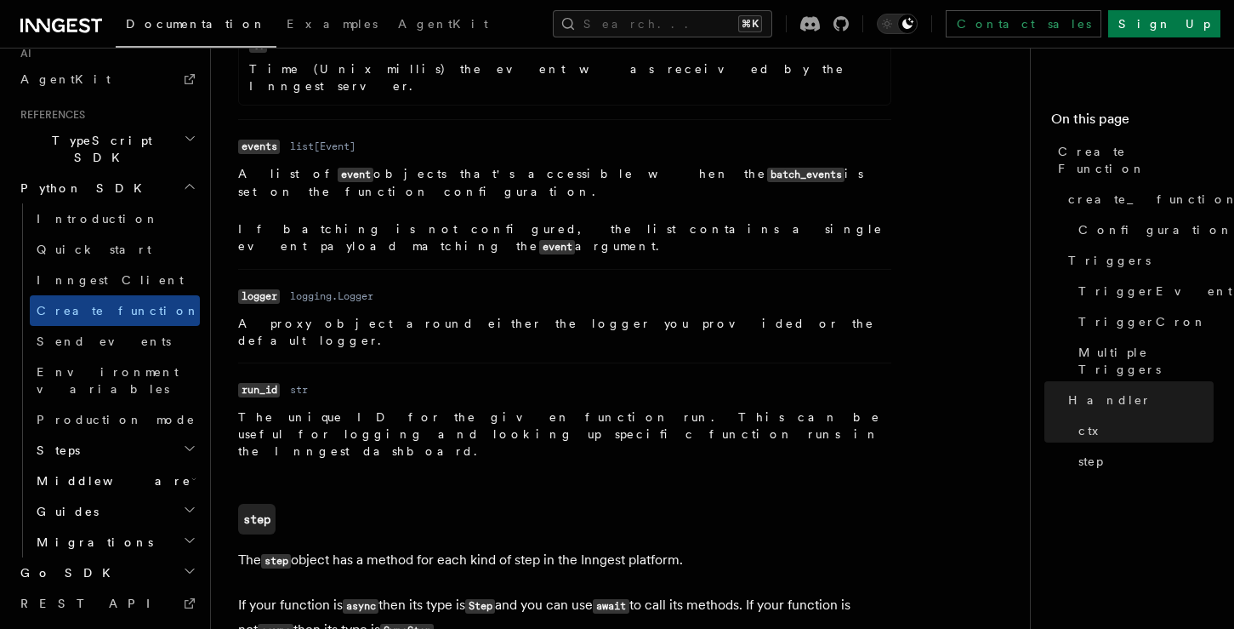
click at [100, 496] on h2 "Guides" at bounding box center [115, 511] width 170 height 31
click at [79, 596] on span "Pydantic" at bounding box center [100, 603] width 94 height 14
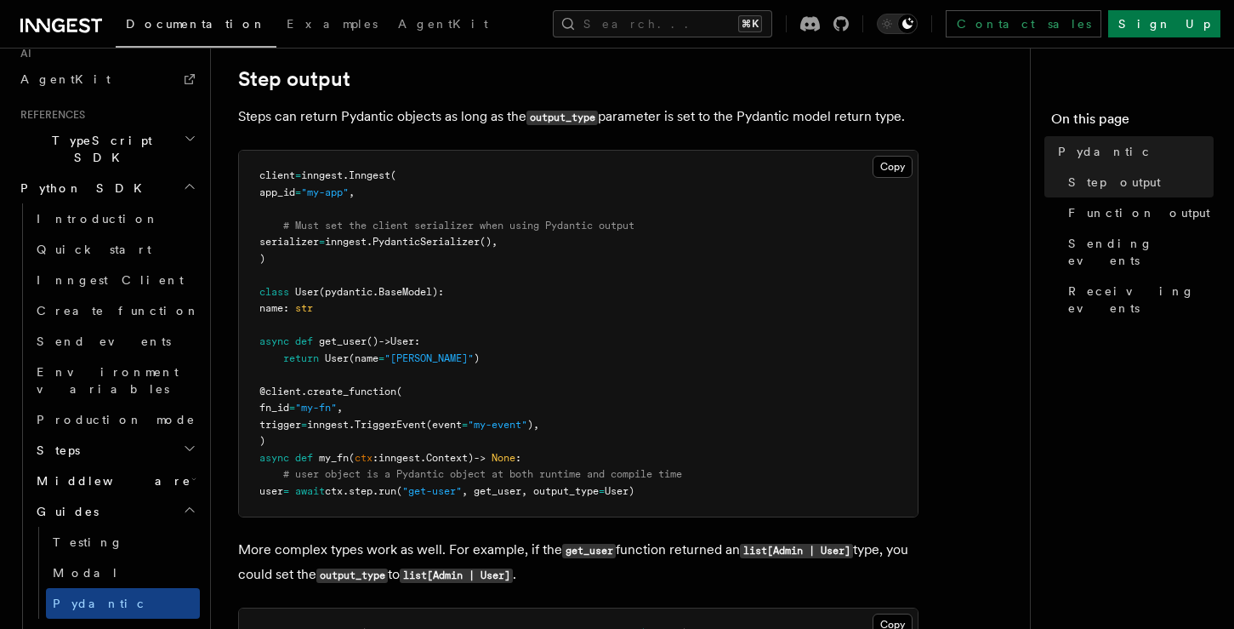
scroll to position [174, 0]
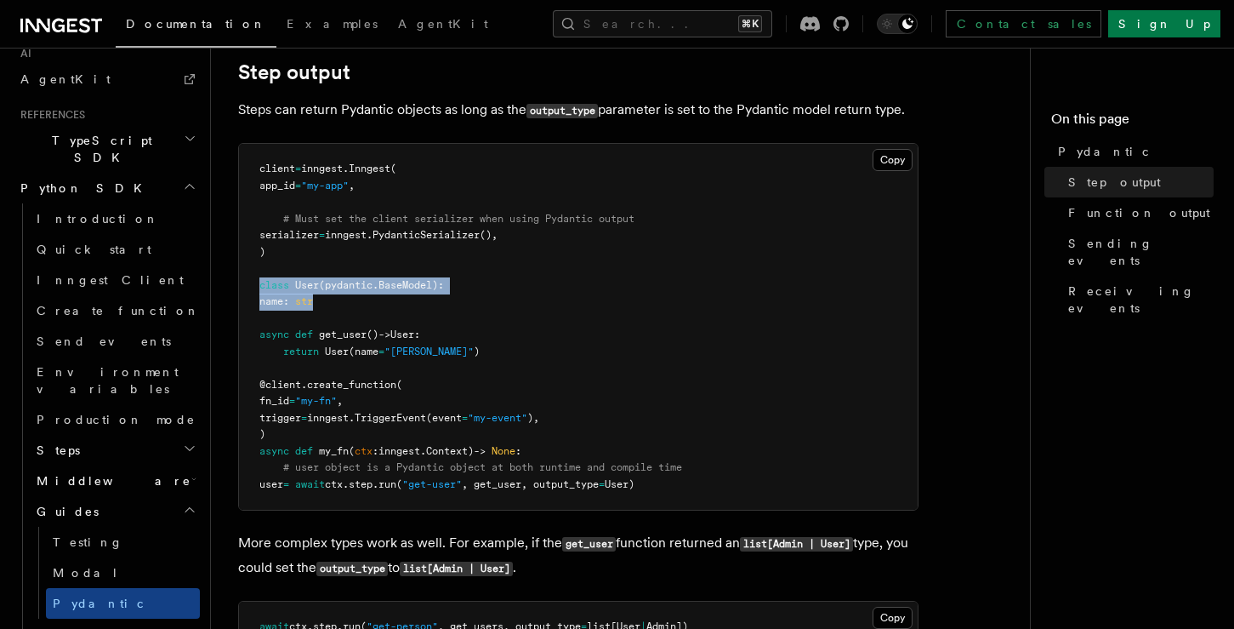
drag, startPoint x: 343, startPoint y: 306, endPoint x: 245, endPoint y: 289, distance: 99.3
click at [245, 289] on pre "client = inngest . Inngest ( app_id = "my-app" , # Must set the client serializ…" at bounding box center [578, 327] width 679 height 366
click at [286, 243] on pre "client = inngest . Inngest ( app_id = "my-app" , # Must set the client serializ…" at bounding box center [578, 327] width 679 height 366
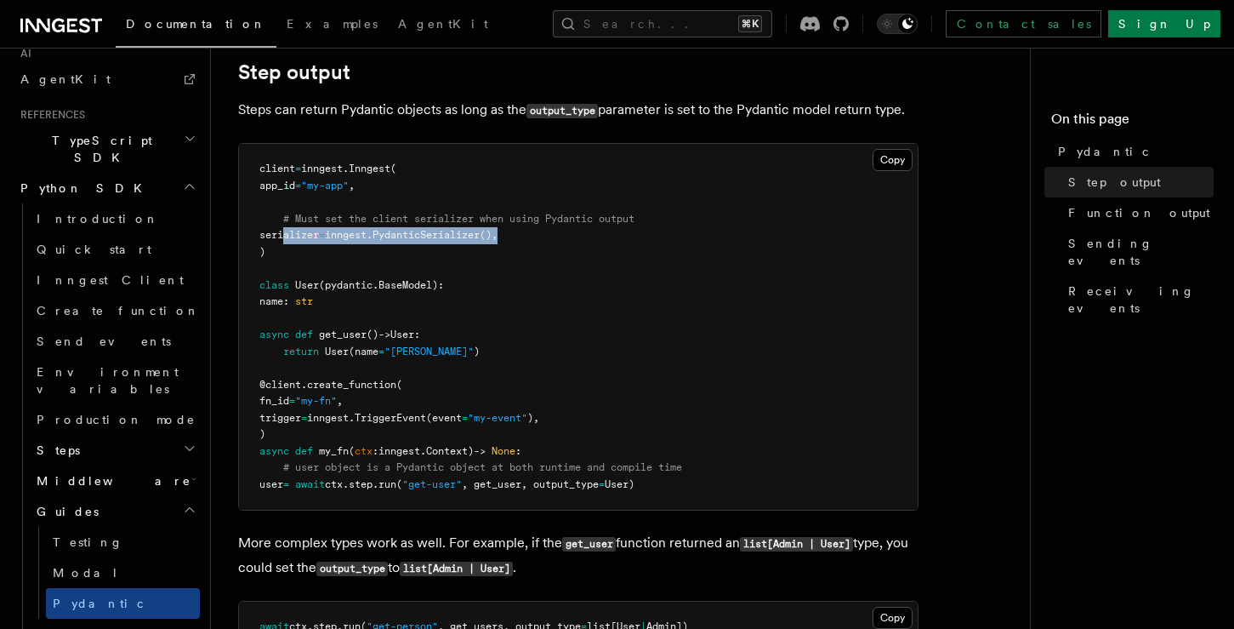
drag, startPoint x: 285, startPoint y: 238, endPoint x: 550, endPoint y: 229, distance: 265.6
click at [550, 229] on pre "client = inngest . Inngest ( app_id = "my-app" , # Must set the client serializ…" at bounding box center [578, 327] width 679 height 366
copy span "serializer = inngest. PydanticSerializer (),"
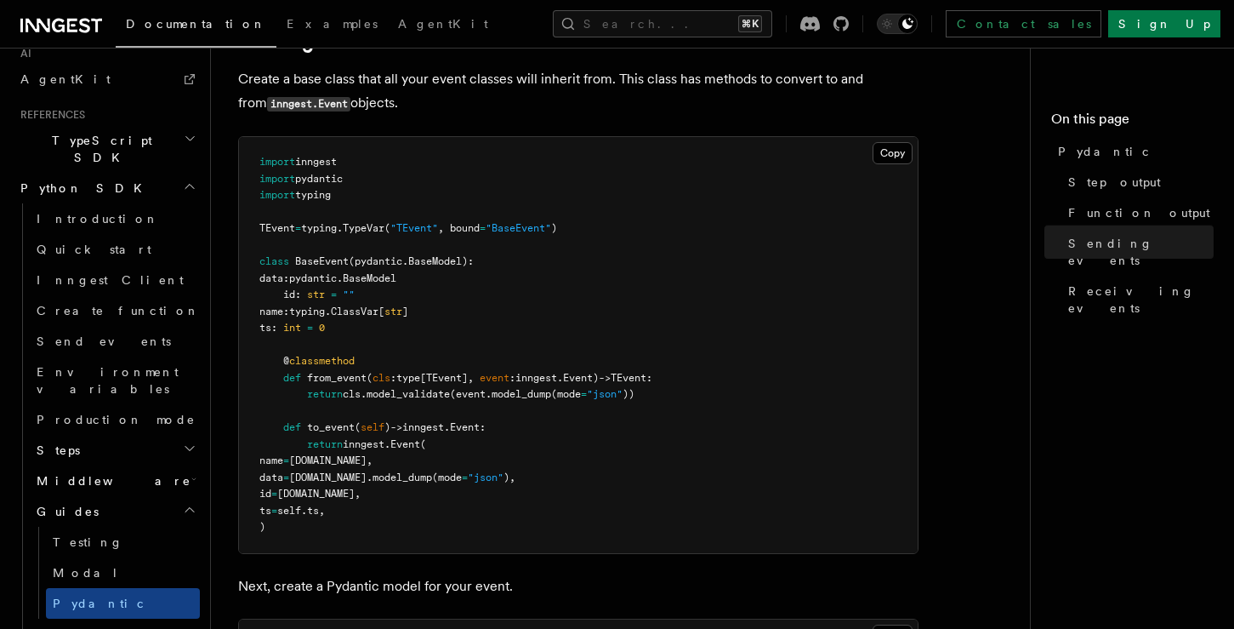
scroll to position [1751, 0]
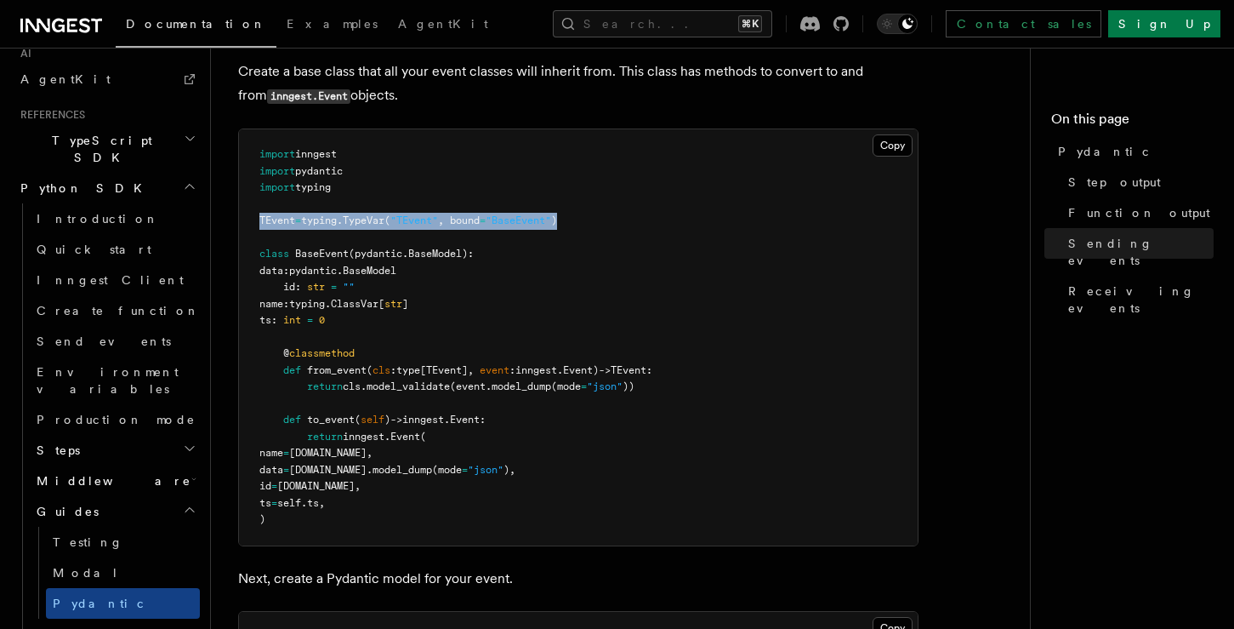
drag, startPoint x: 258, startPoint y: 223, endPoint x: 619, endPoint y: 219, distance: 361.6
click at [619, 219] on pre "import inngest import pydantic import typing TEvent = typing . TypeVar ( "TEven…" at bounding box center [578, 337] width 679 height 416
copy span "TEvent = typing . TypeVar ( "TEvent" , bound = "BaseEvent" )"
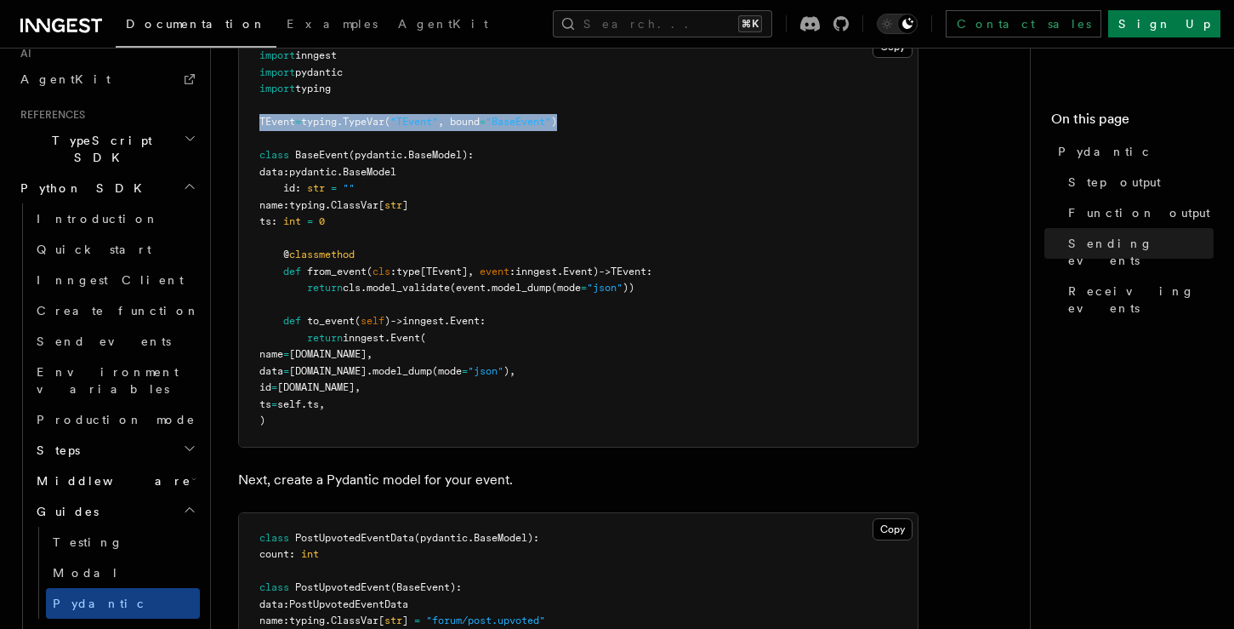
scroll to position [1834, 0]
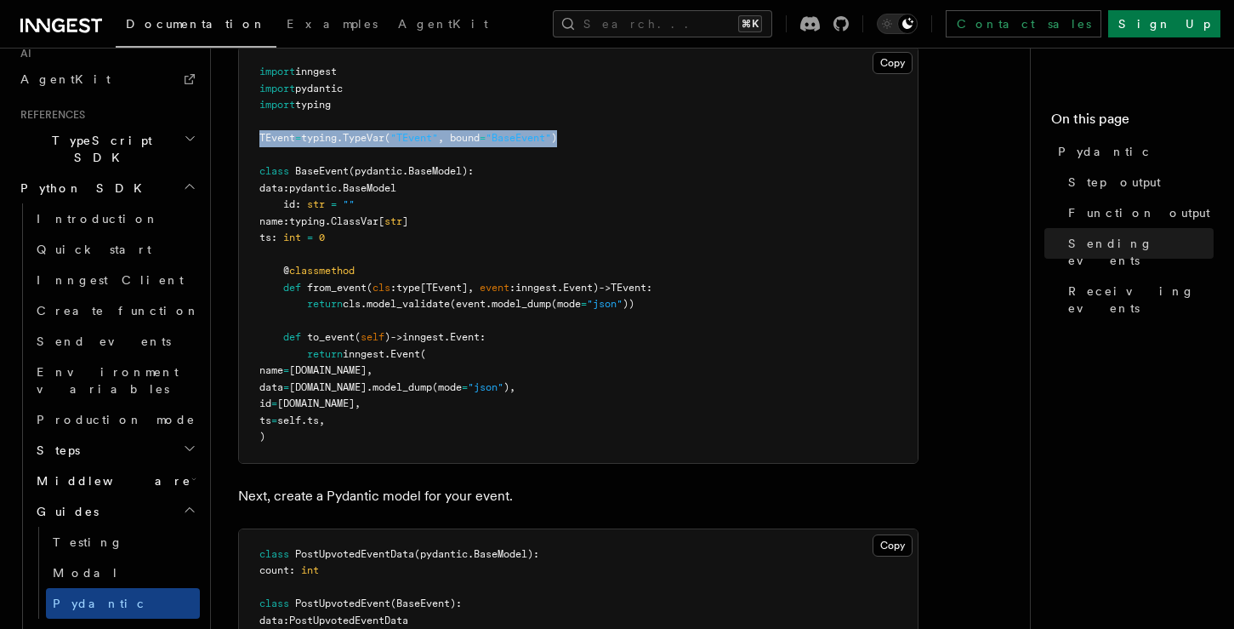
drag, startPoint x: 263, startPoint y: 105, endPoint x: 533, endPoint y: 438, distance: 428.2
click at [533, 438] on pre "import inngest import pydantic import typing TEvent = typing . TypeVar ( "TEven…" at bounding box center [578, 255] width 679 height 416
copy code "mport typing TEvent = typing . TypeVar ( "TEvent" , bound = "BaseEvent" ) class…"
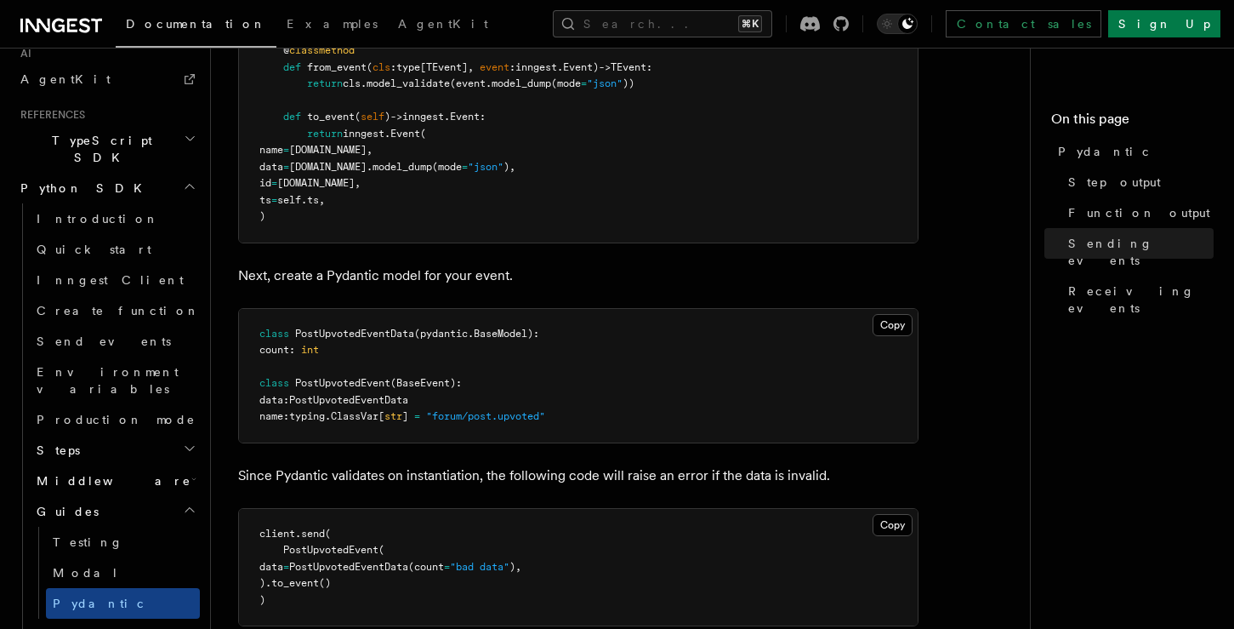
scroll to position [2056, 0]
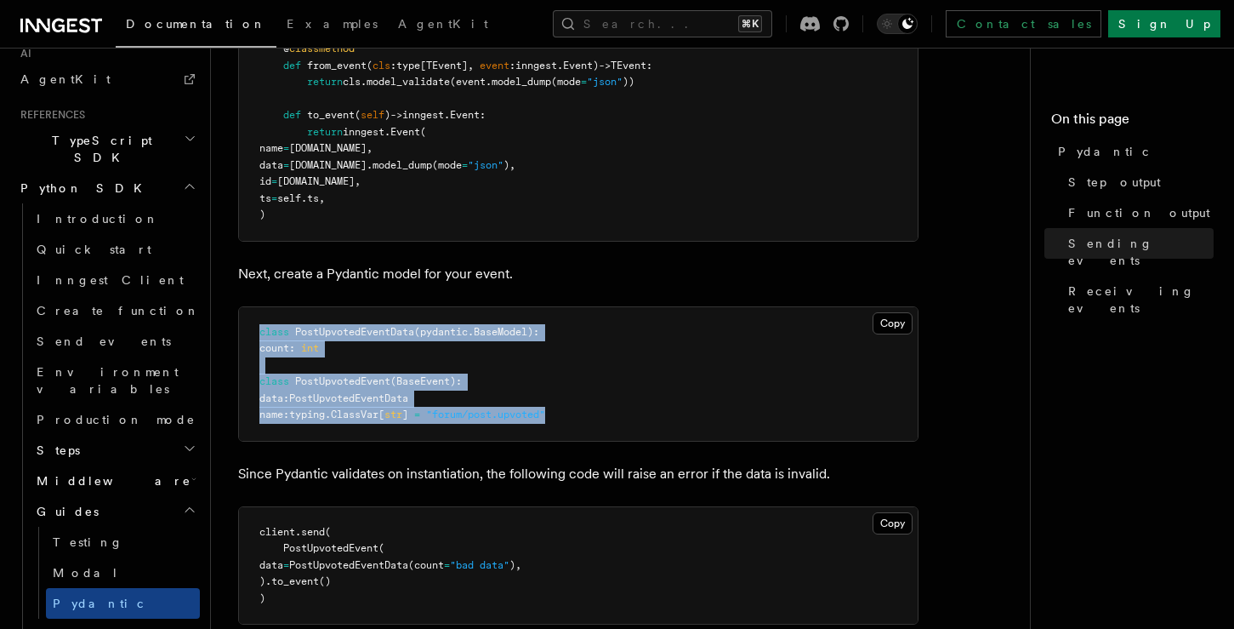
drag, startPoint x: 253, startPoint y: 333, endPoint x: 618, endPoint y: 416, distance: 374.3
click at [618, 416] on pre "class PostUpvotedEventData ( pydantic . BaseModel ): count : int class PostUpvo…" at bounding box center [578, 374] width 679 height 134
copy code "class PostUpvotedEventData ( pydantic . BaseModel ): count : int class PostUpvo…"
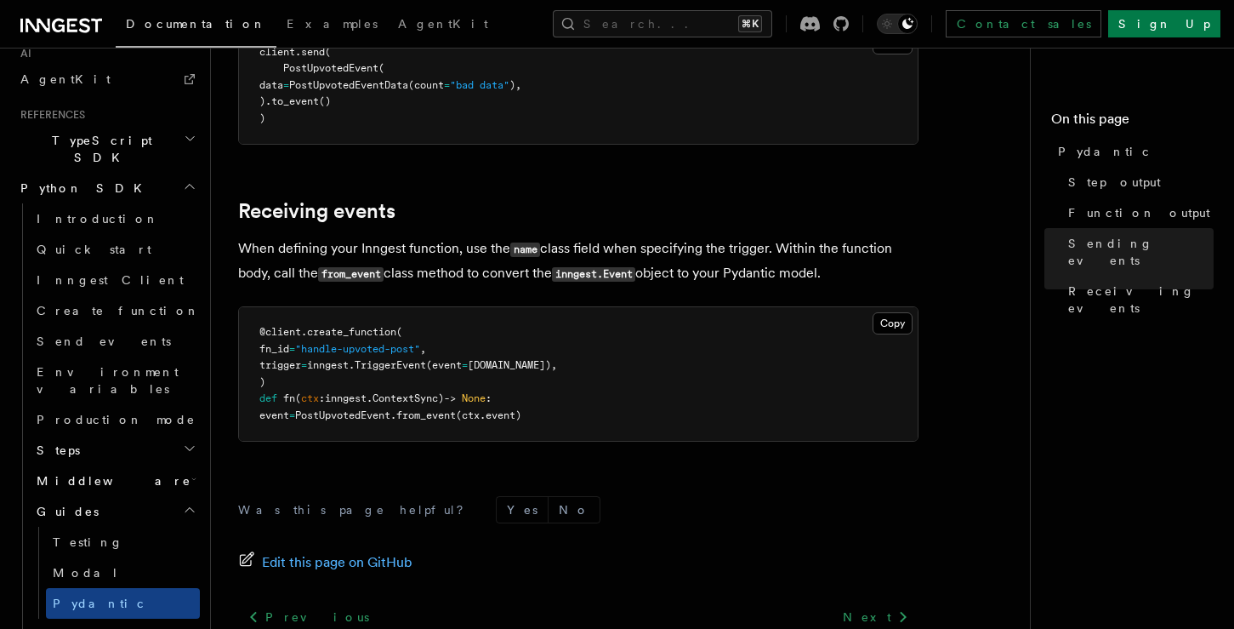
scroll to position [2545, 0]
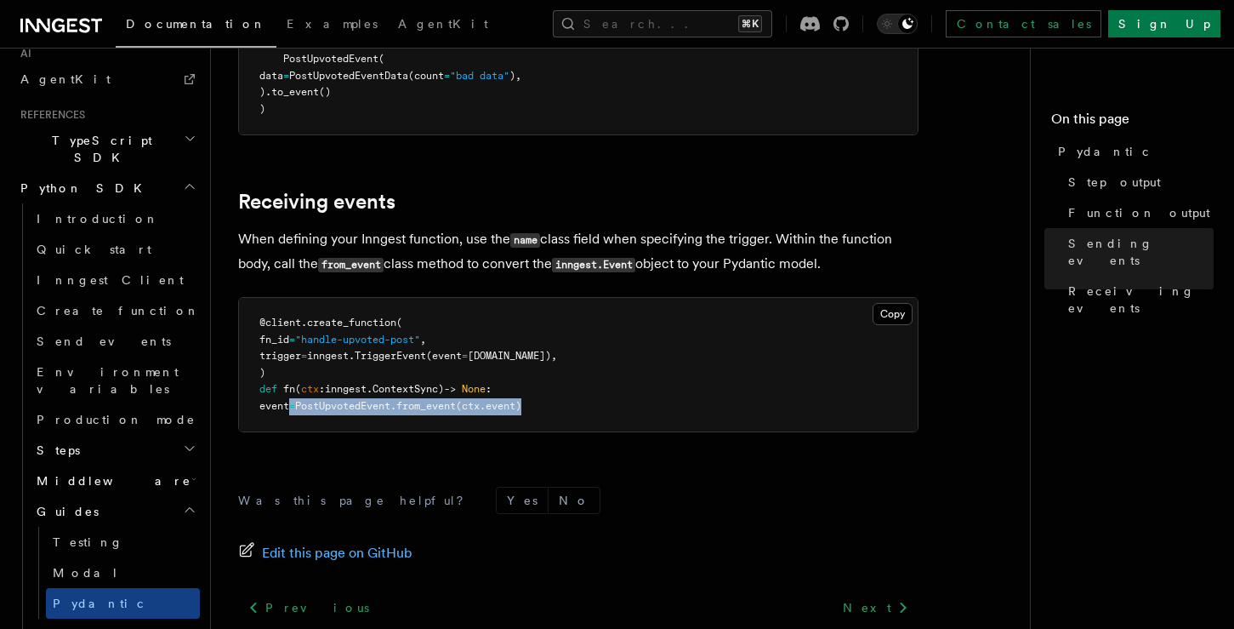
drag, startPoint x: 288, startPoint y: 410, endPoint x: 545, endPoint y: 421, distance: 258.0
click at [545, 421] on pre "@client . create_function ( fn_id = "handle-upvoted-post" , trigger = inngest. …" at bounding box center [578, 365] width 679 height 134
click at [390, 412] on span "PostUpvotedEvent" at bounding box center [342, 406] width 95 height 12
drag, startPoint x: 282, startPoint y: 408, endPoint x: 577, endPoint y: 406, distance: 294.3
click at [577, 406] on pre "@client . create_function ( fn_id = "handle-upvoted-post" , trigger = inngest. …" at bounding box center [578, 365] width 679 height 134
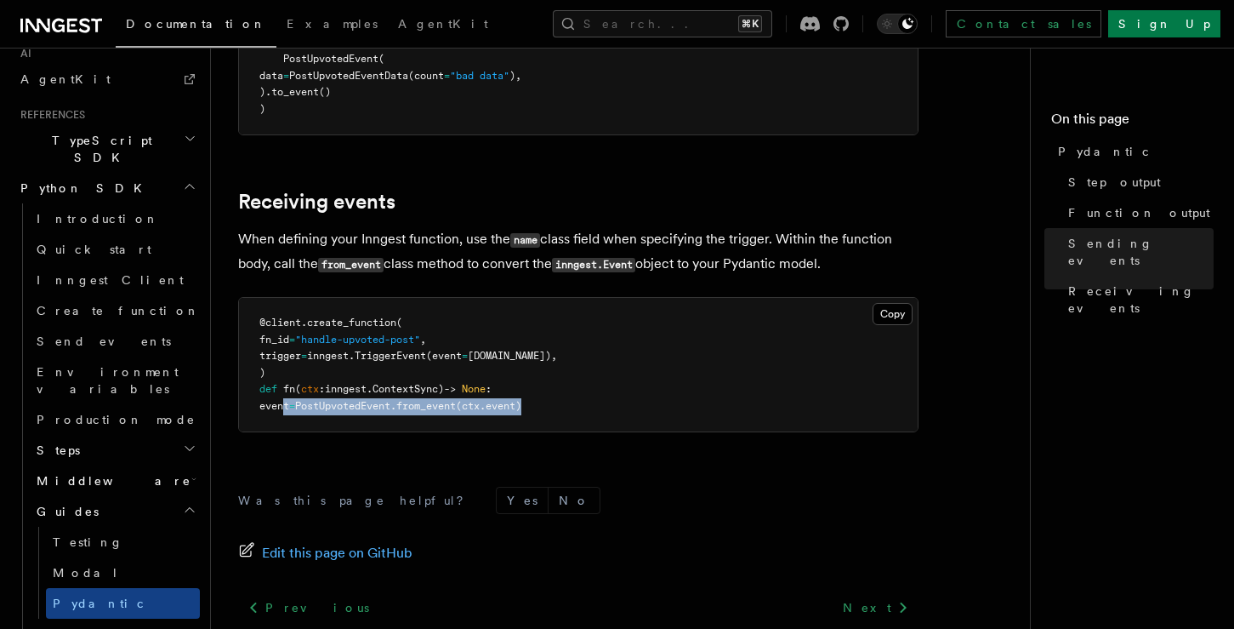
copy span "event = PostUpvotedEvent . from_event (ctx.event)"
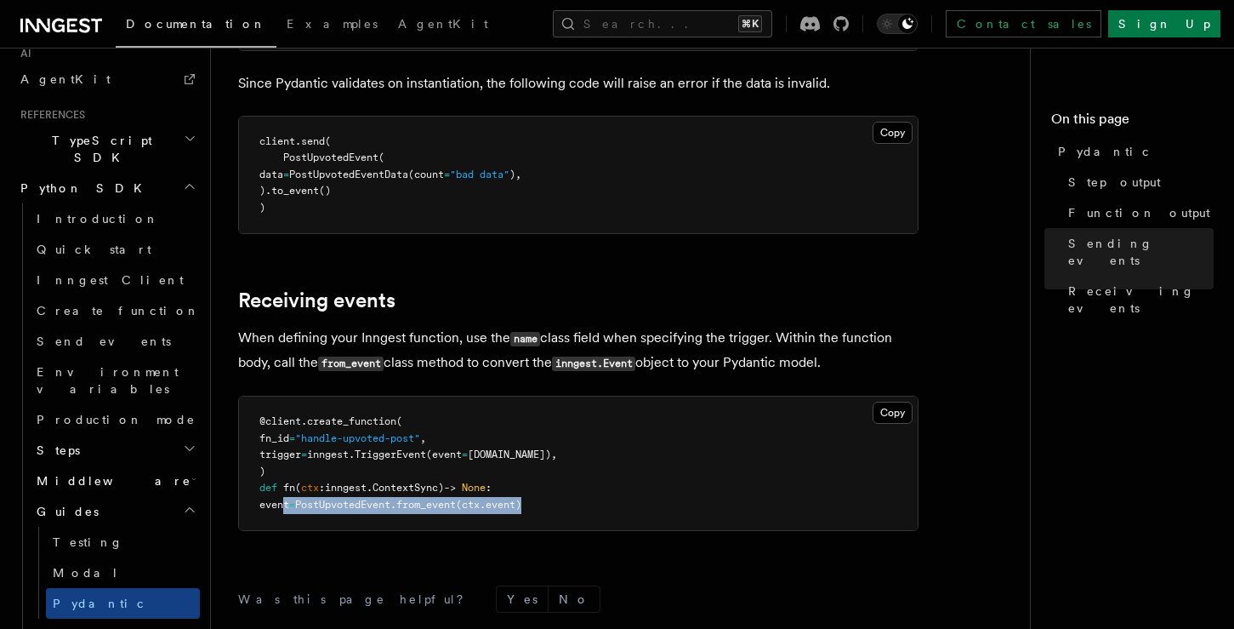
scroll to position [2450, 0]
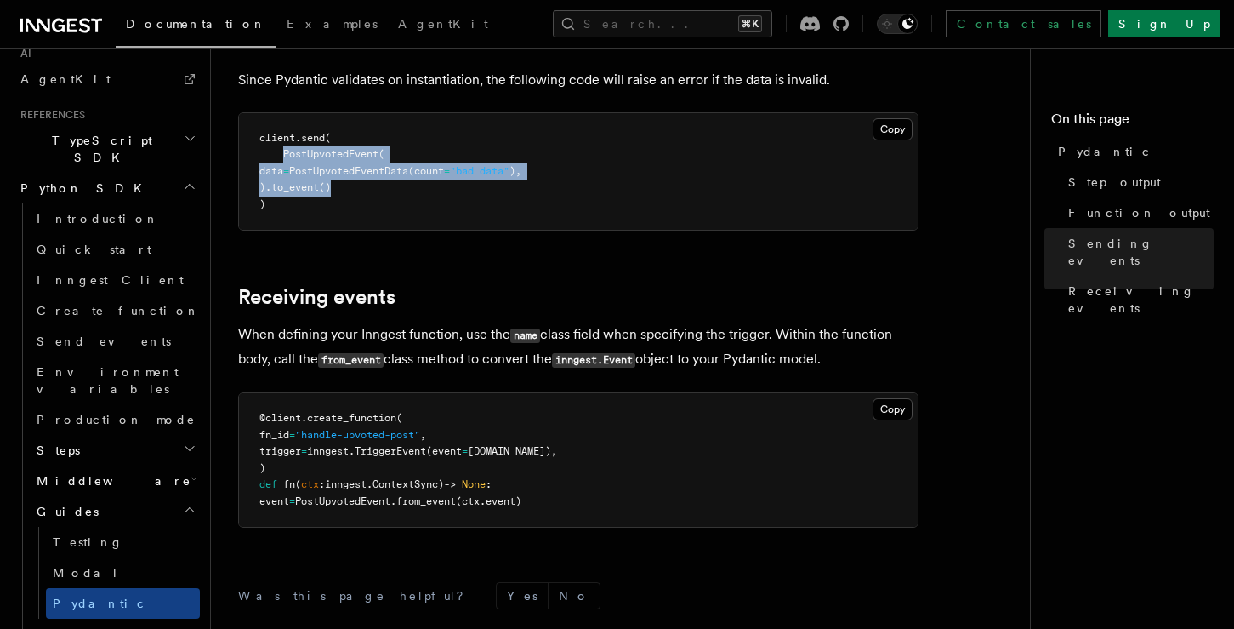
drag, startPoint x: 285, startPoint y: 159, endPoint x: 390, endPoint y: 196, distance: 110.8
click at [390, 196] on pre "client . send ( PostUpvotedEvent ( data = PostUpvotedEventData (count = "bad da…" at bounding box center [578, 171] width 679 height 117
copy code "PostUpvotedEvent ( data = PostUpvotedEventData (count = "bad data" ), ). to_eve…"
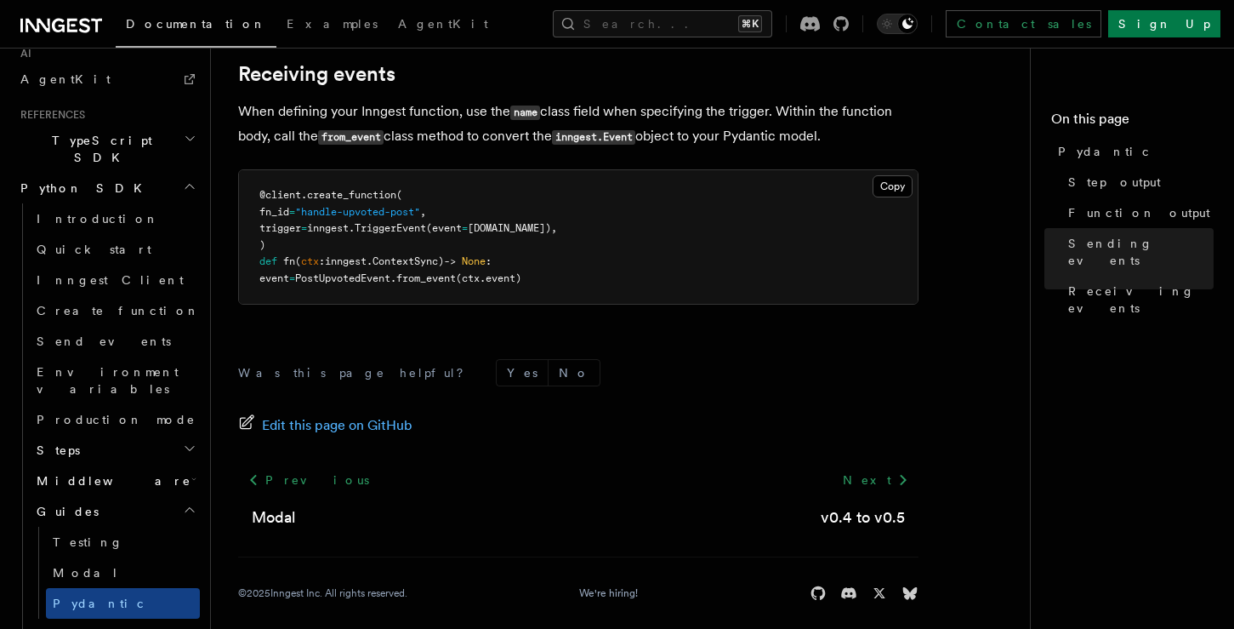
scroll to position [2690, 0]
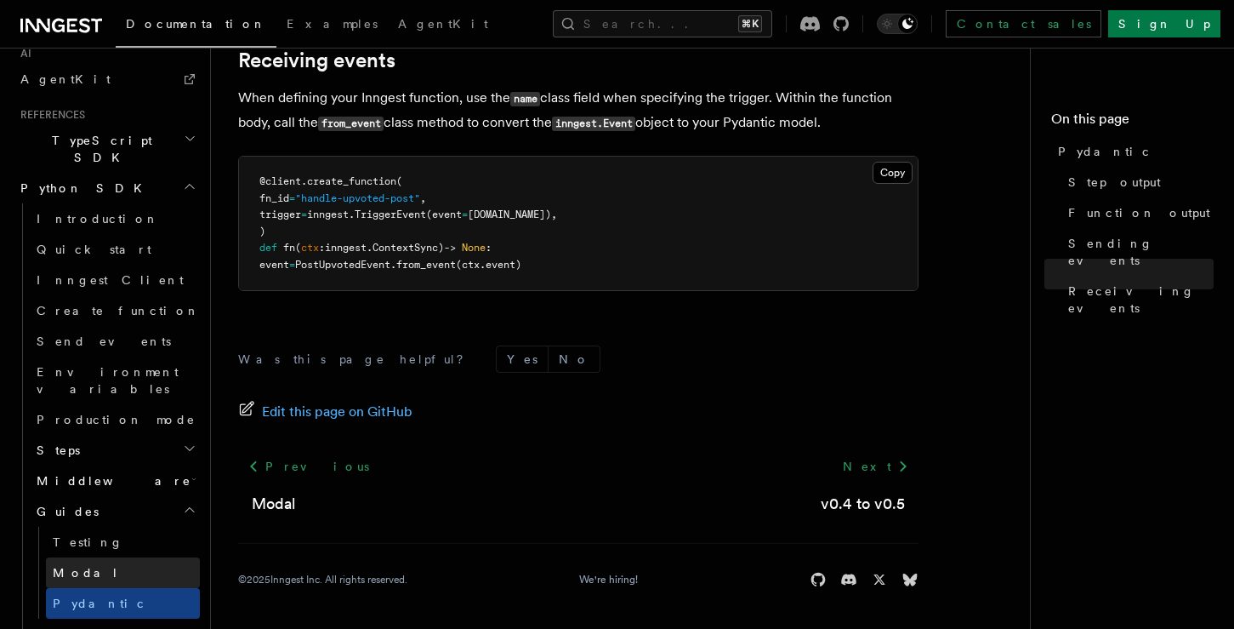
click at [98, 557] on link "Modal" at bounding box center [123, 572] width 154 height 31
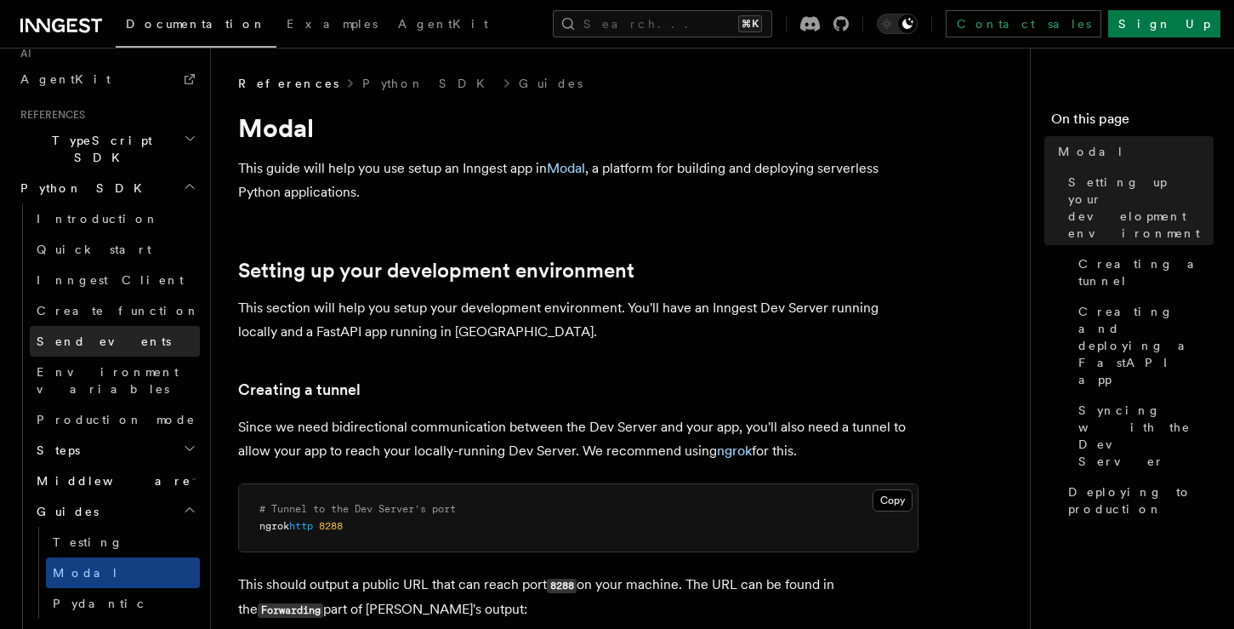
click at [91, 333] on span "Send events" at bounding box center [104, 341] width 134 height 17
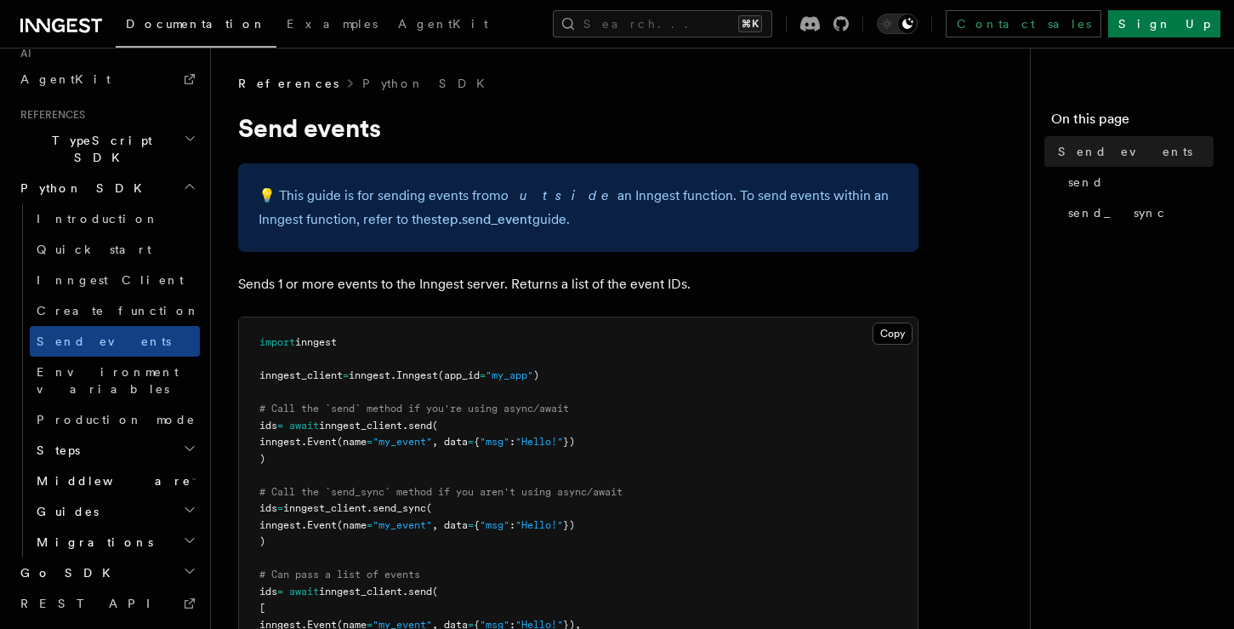
click at [83, 496] on h2 "Guides" at bounding box center [115, 511] width 170 height 31
click at [66, 596] on span "Pydantic" at bounding box center [100, 603] width 94 height 14
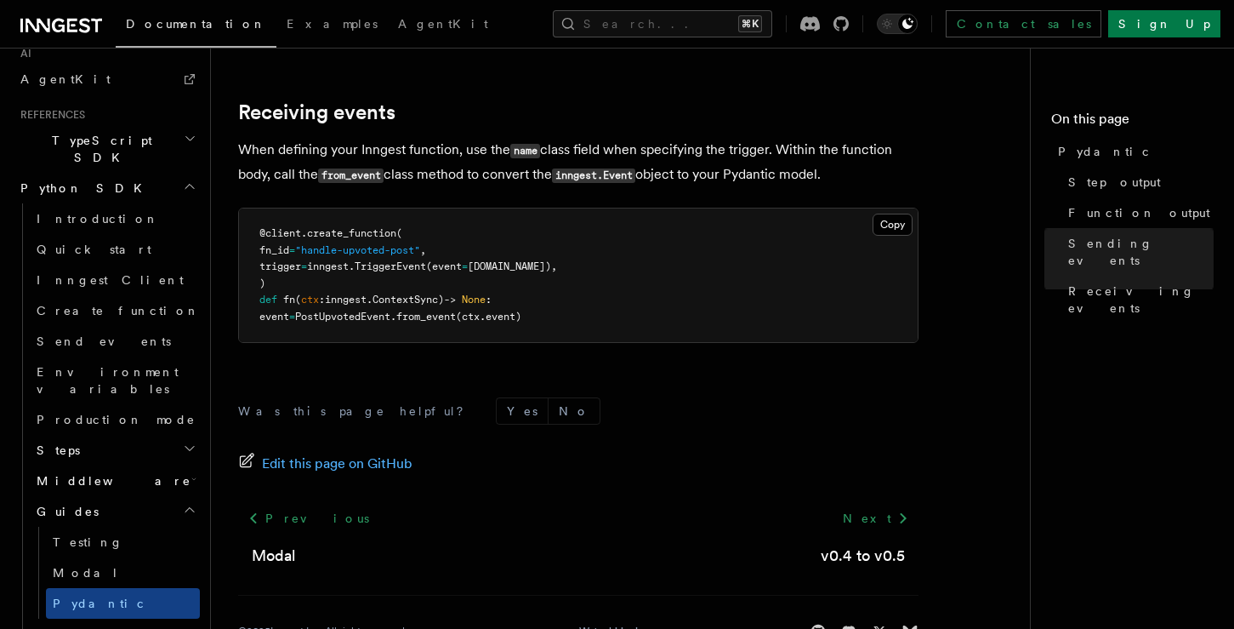
scroll to position [2670, 0]
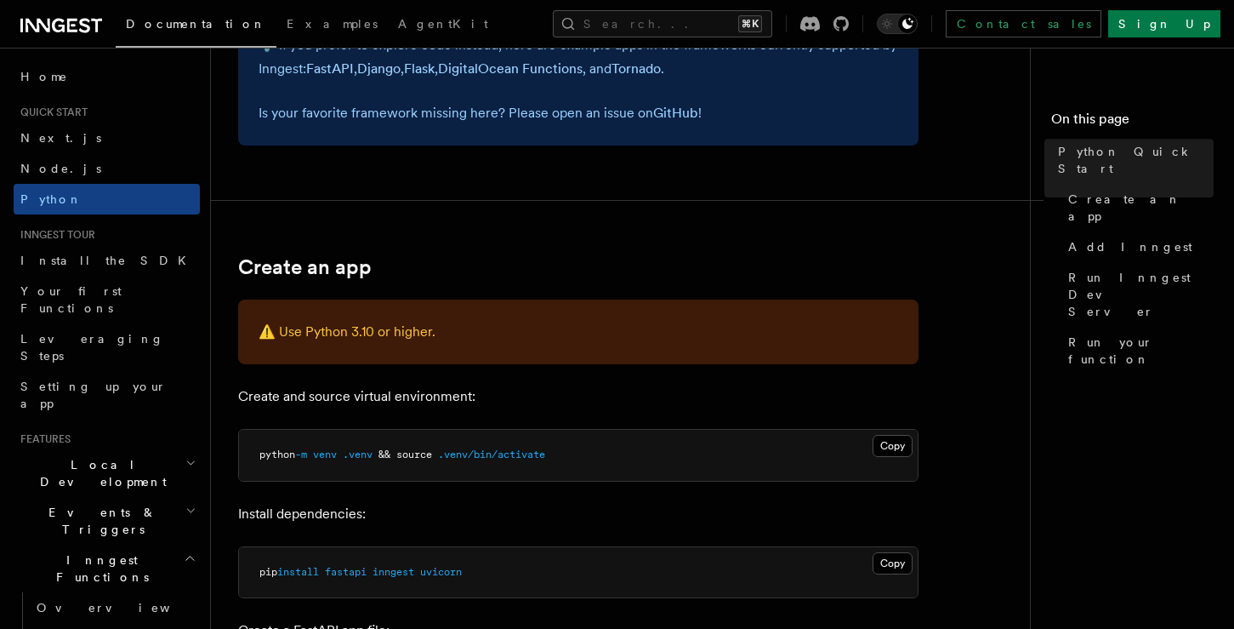
scroll to position [190, 0]
